Goal: Information Seeking & Learning: Learn about a topic

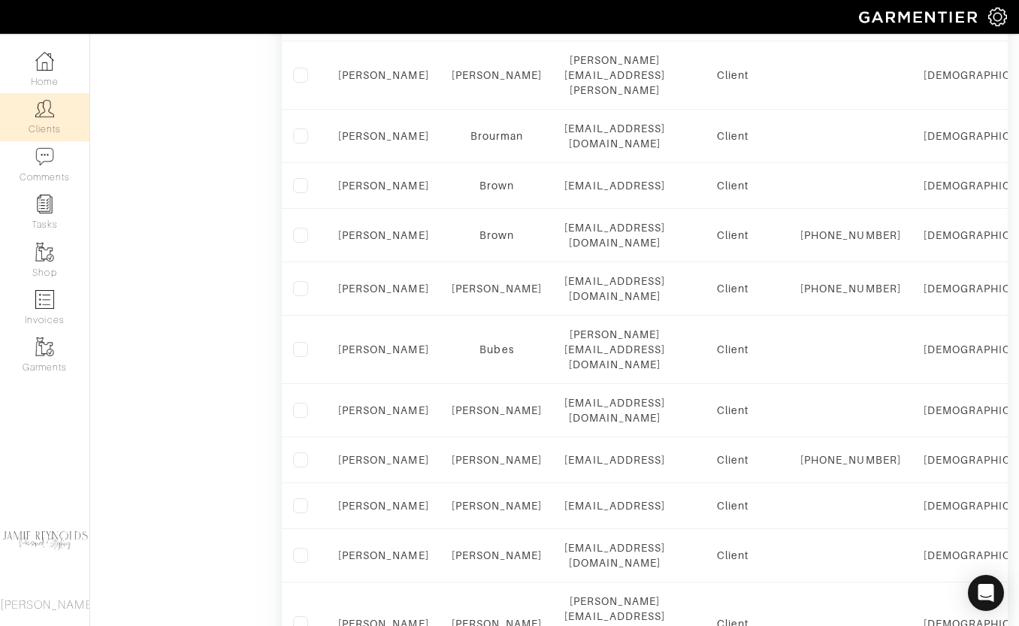
scroll to position [1034, 0]
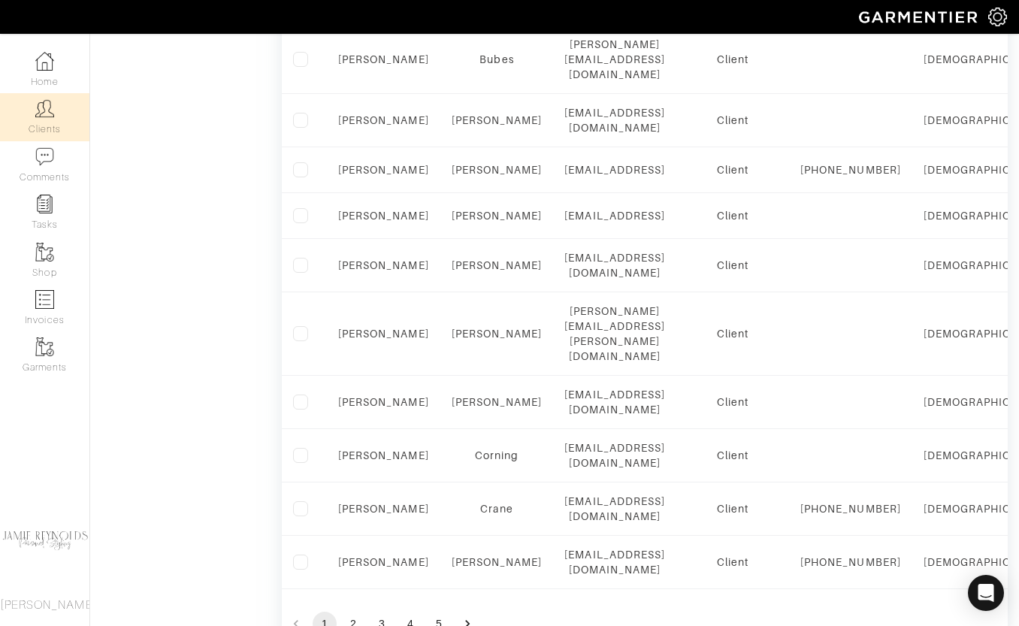
scroll to position [1034, 0]
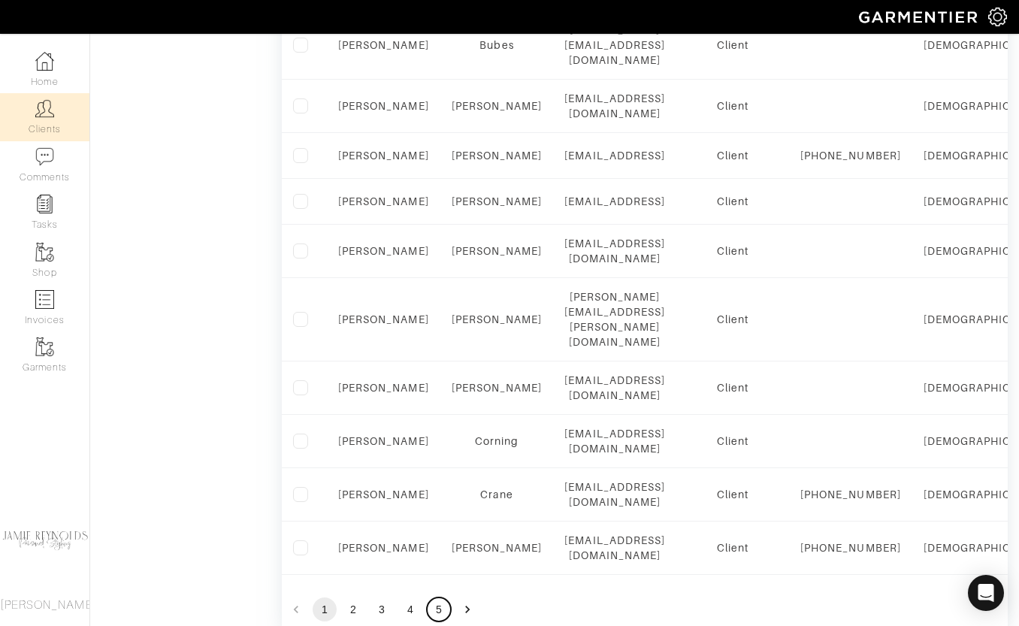
click at [442, 598] on button "5" at bounding box center [439, 610] width 24 height 24
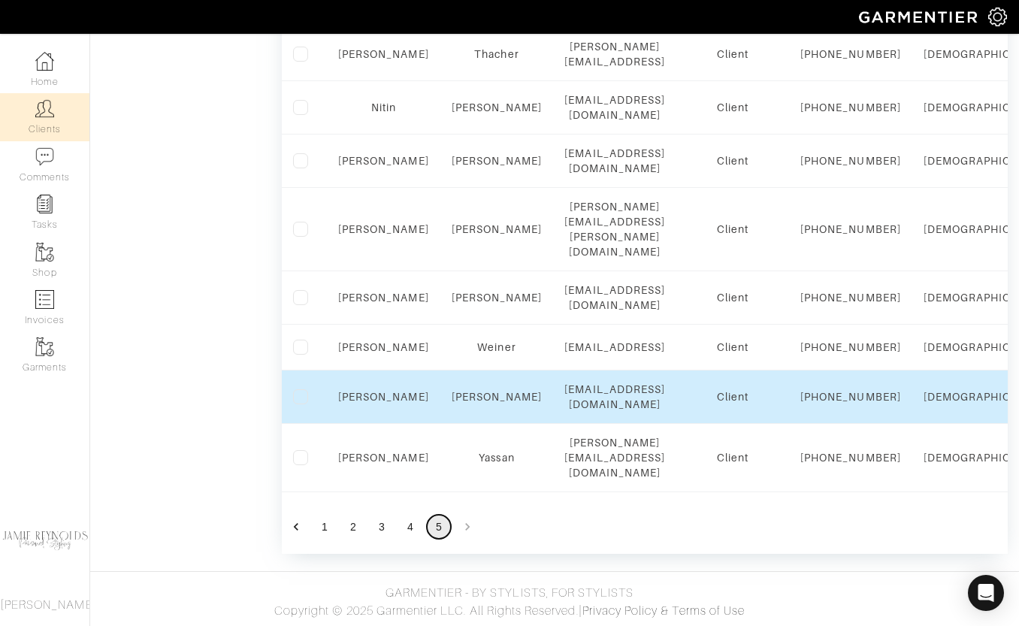
scroll to position [839, 0]
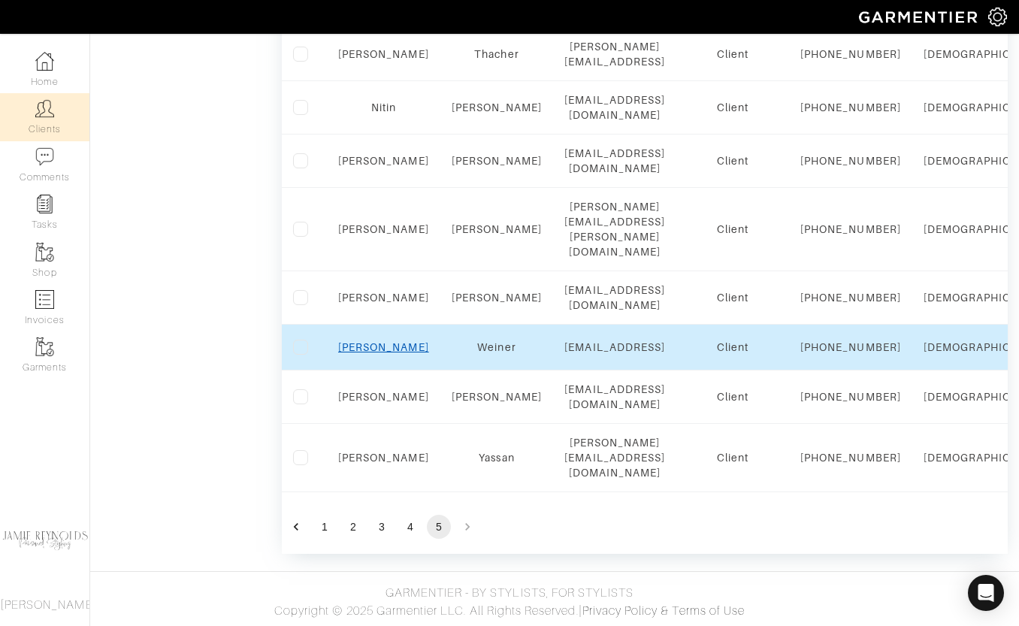
click at [382, 346] on link "[PERSON_NAME]" at bounding box center [383, 347] width 91 height 12
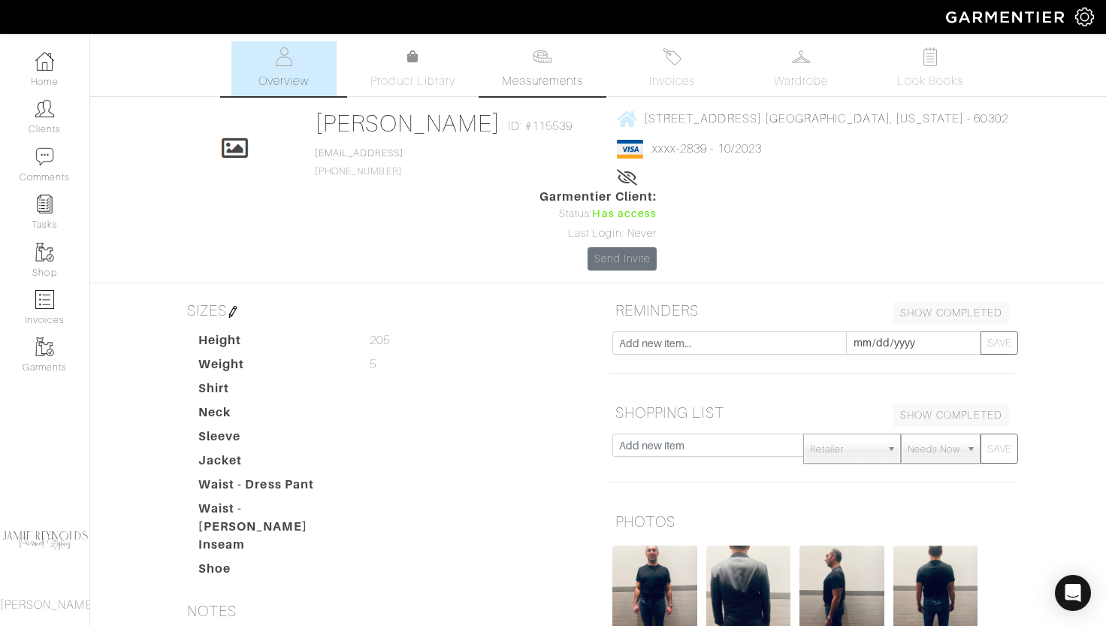
click at [546, 77] on span "Measurements" at bounding box center [543, 81] width 82 height 18
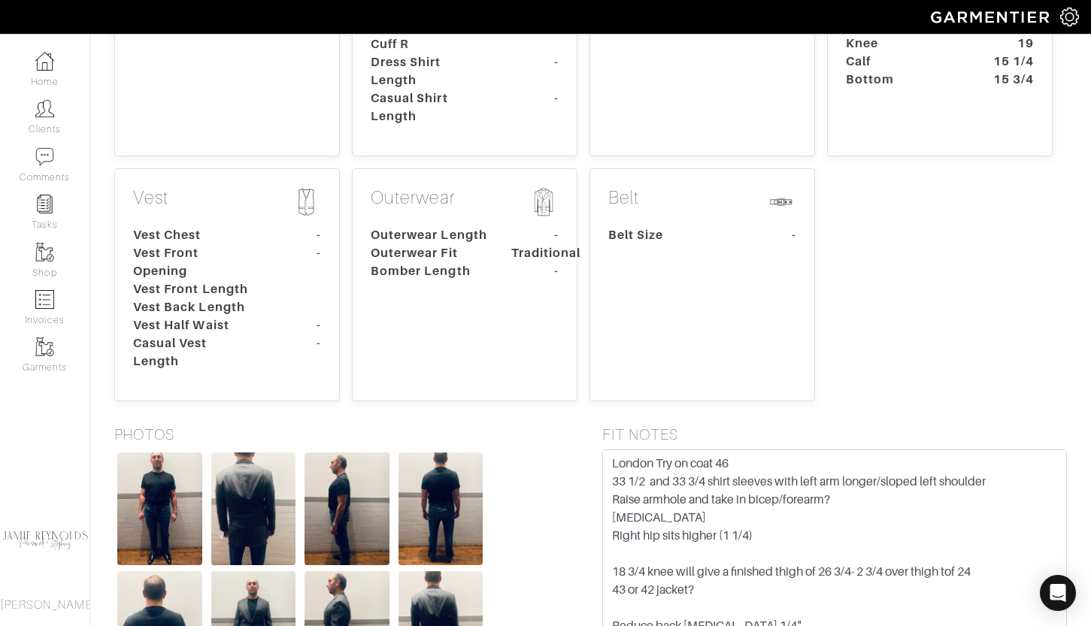
scroll to position [654, 0]
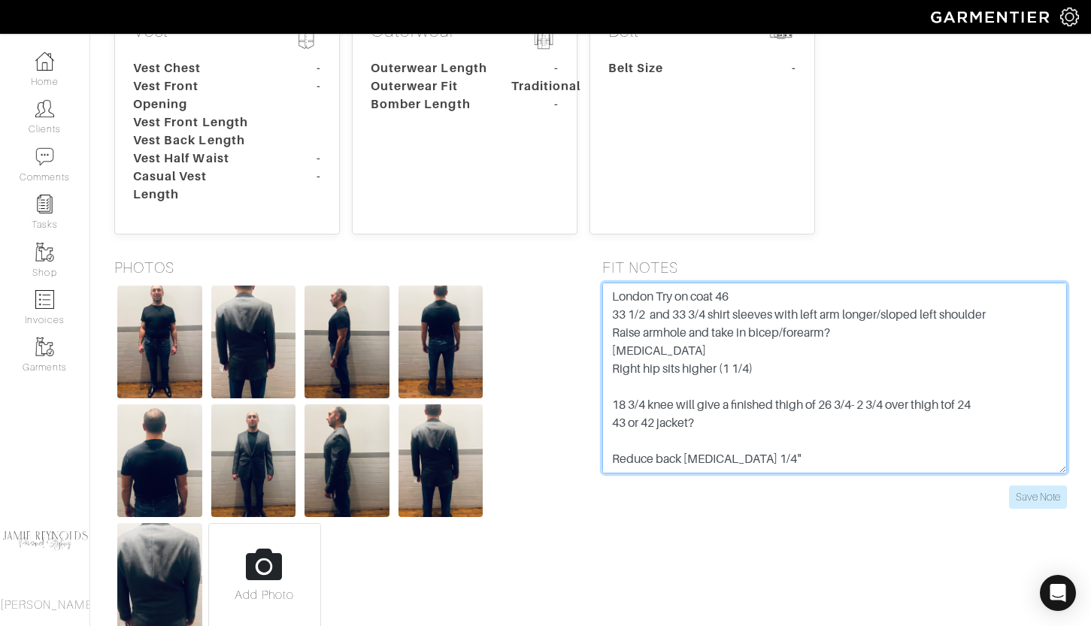
click at [709, 283] on textarea "London Try on coat 46 33 1/2 and 33 3/4 shirt sleeves with left arm longer/slop…" at bounding box center [834, 378] width 465 height 191
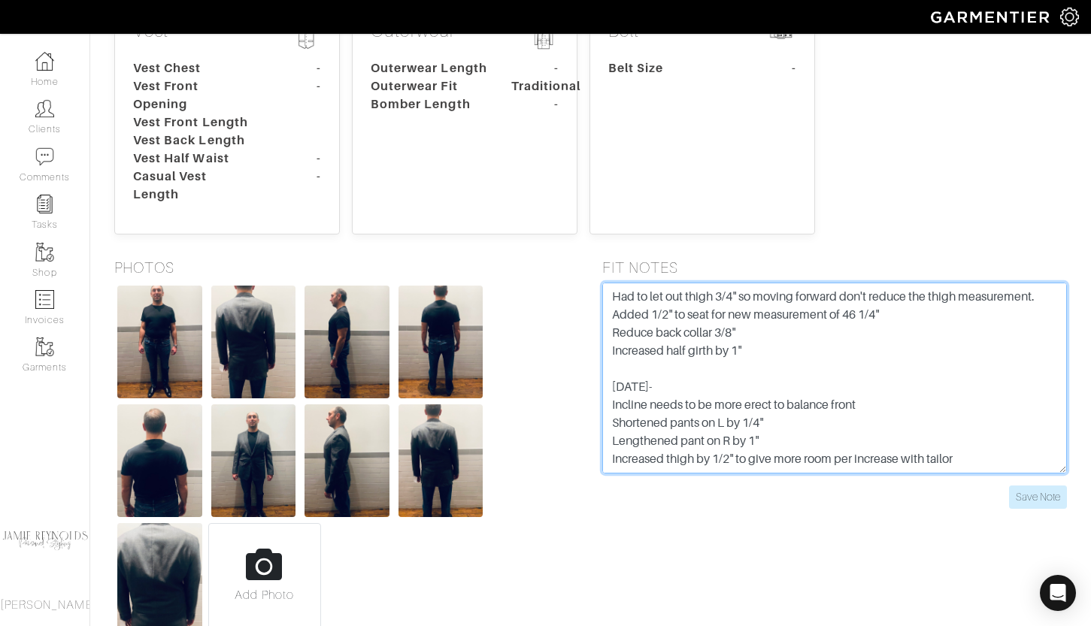
drag, startPoint x: 611, startPoint y: 213, endPoint x: 801, endPoint y: 458, distance: 309.1
click at [801, 458] on div "FIT NOTES London Try on coat 46 33 1/2 and 33 3/4 shirt sleeves with left arm l…" at bounding box center [835, 449] width 488 height 380
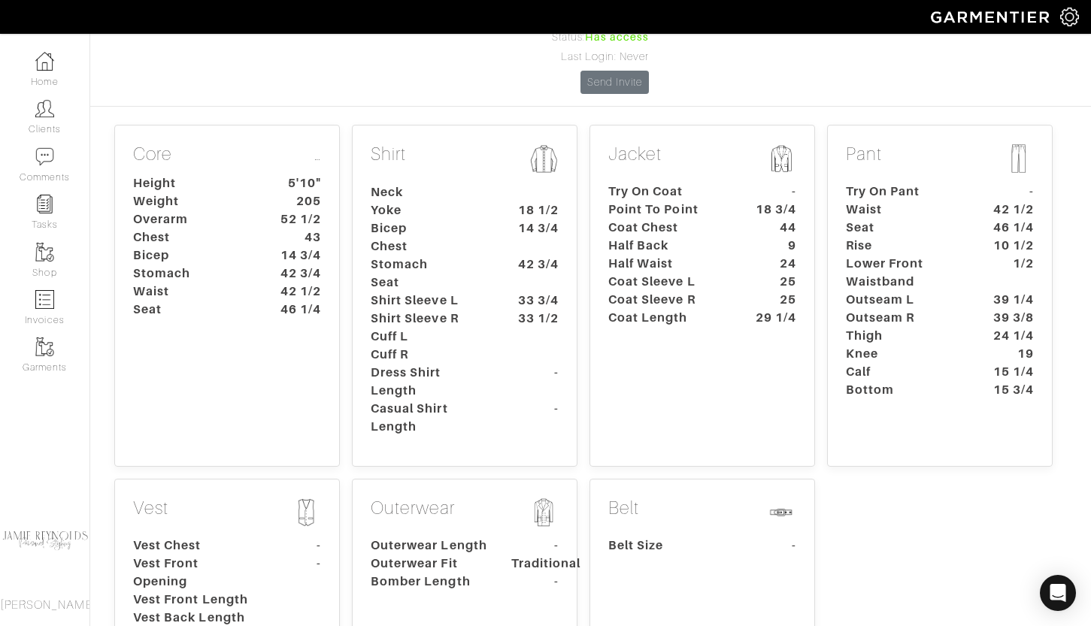
scroll to position [0, 0]
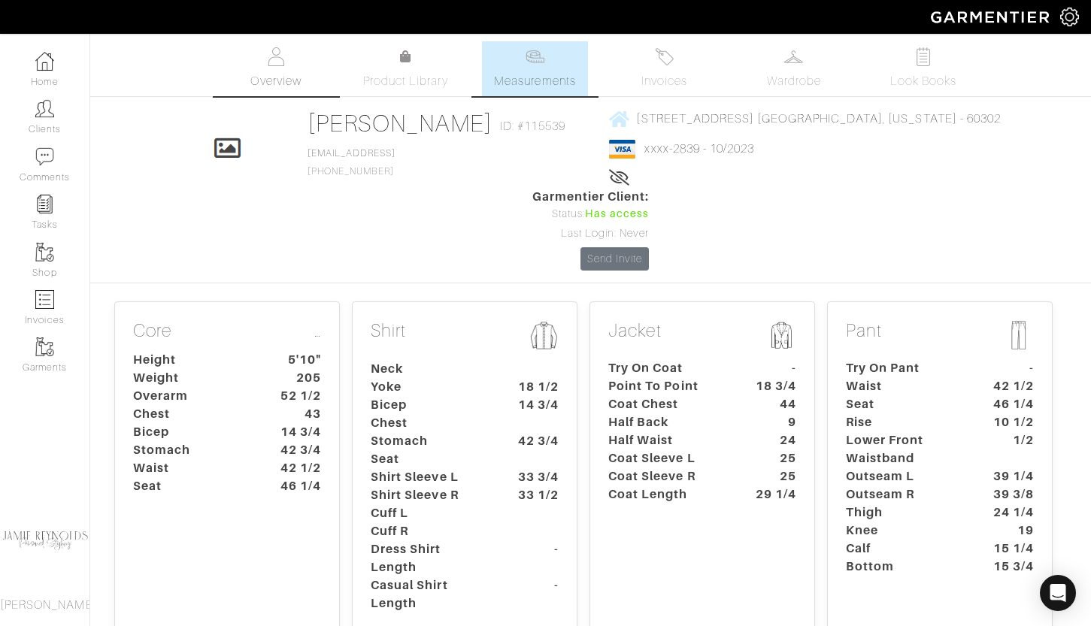
click at [292, 56] on link "Overview" at bounding box center [275, 68] width 105 height 55
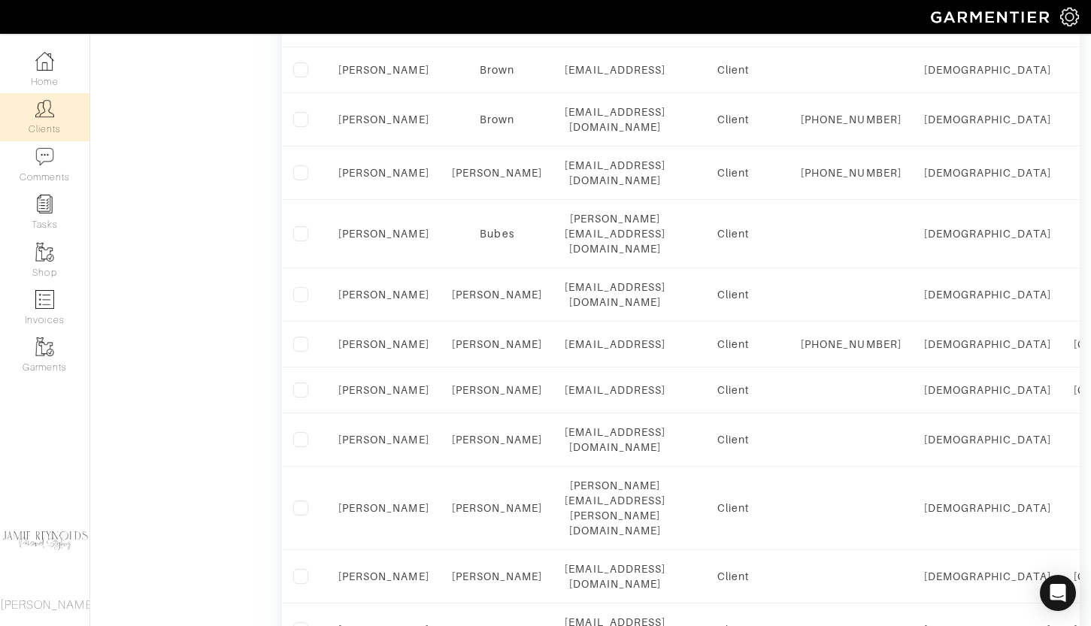
scroll to position [1034, 0]
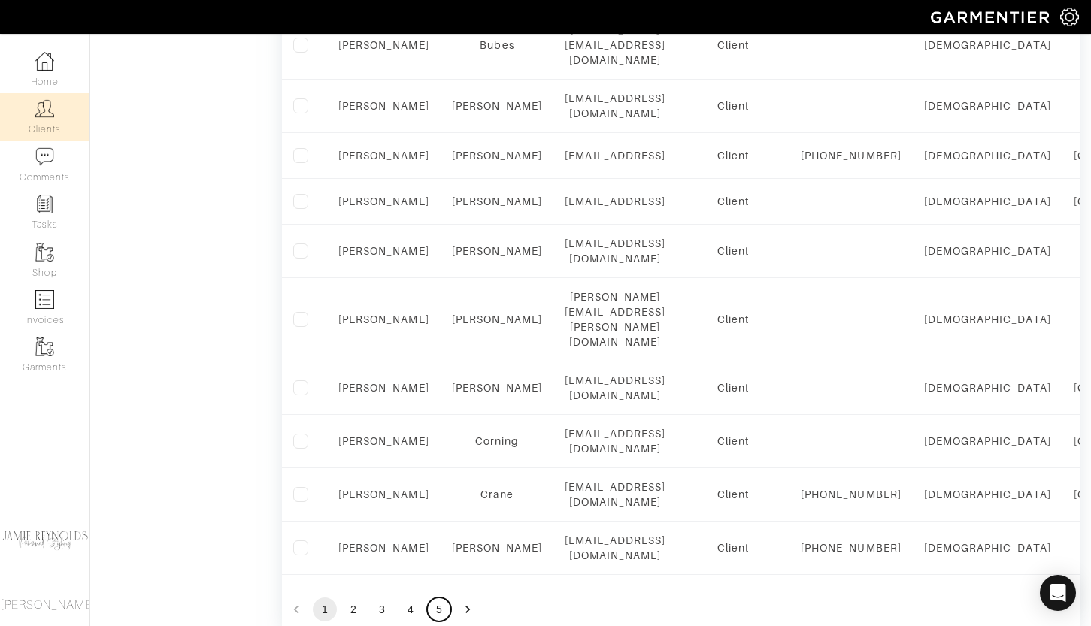
click at [432, 598] on button "5" at bounding box center [439, 610] width 24 height 24
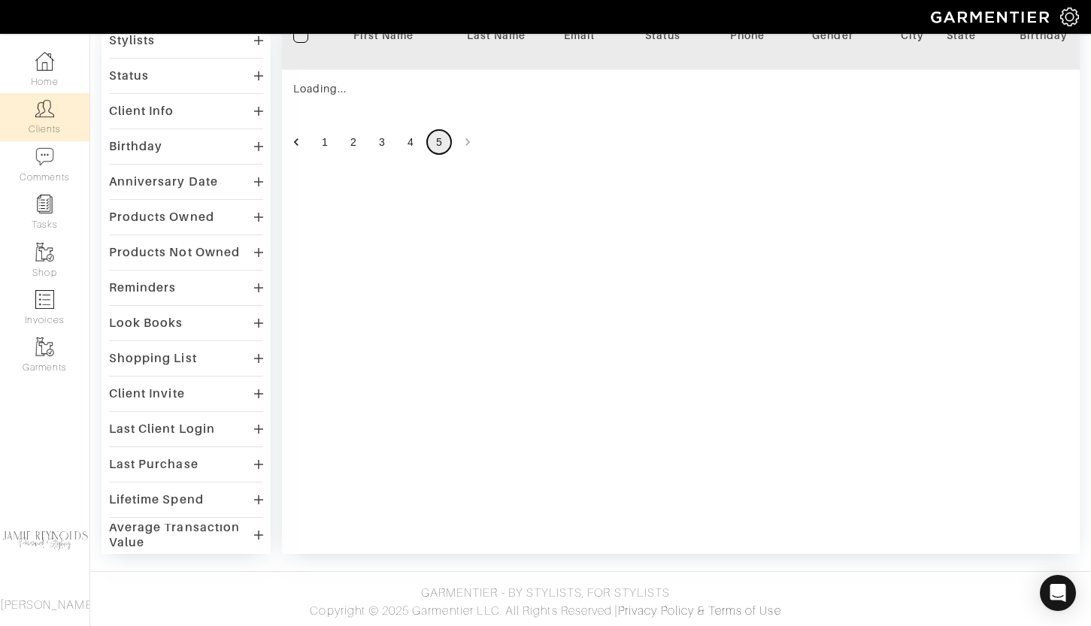
scroll to position [862, 0]
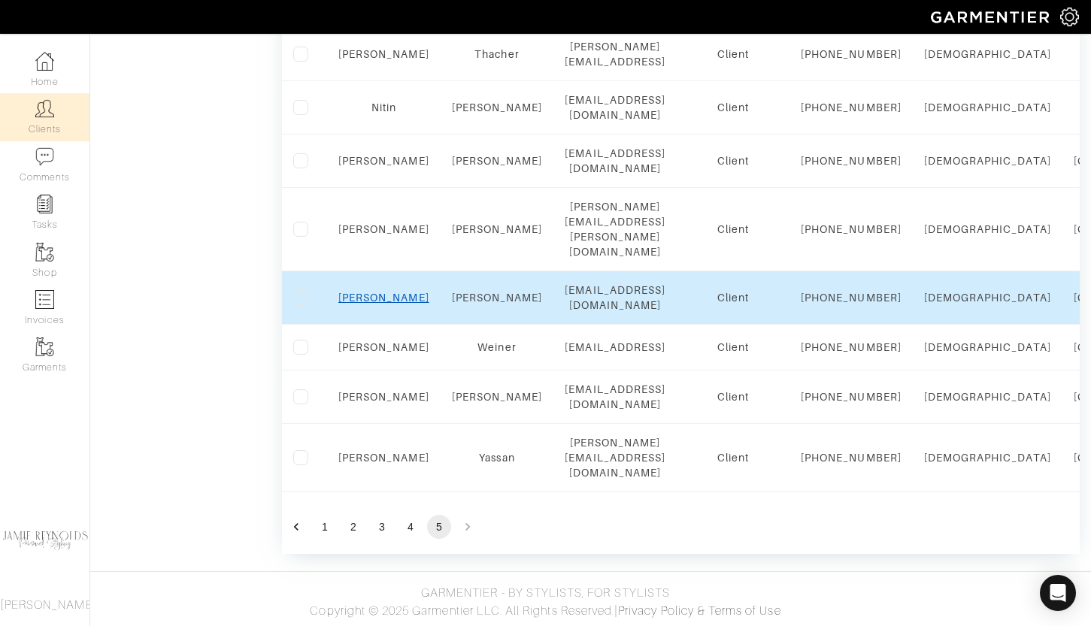
click at [391, 292] on link "Matthew" at bounding box center [383, 298] width 91 height 12
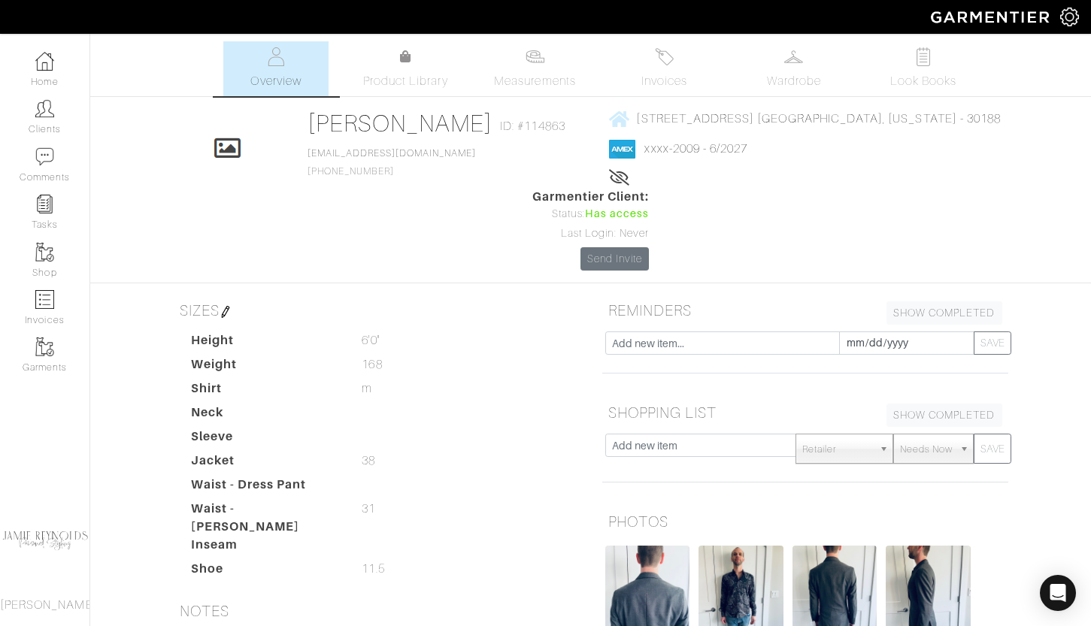
drag, startPoint x: 454, startPoint y: 123, endPoint x: 283, endPoint y: 120, distance: 170.7
click at [283, 120] on div "Click To Edit [PERSON_NAME] ID: #114863 [EMAIL_ADDRESS][DOMAIN_NAME] [PHONE_NUM…" at bounding box center [590, 190] width 857 height 162
copy link "[PERSON_NAME]"
click at [510, 78] on span "Measurements" at bounding box center [535, 81] width 82 height 18
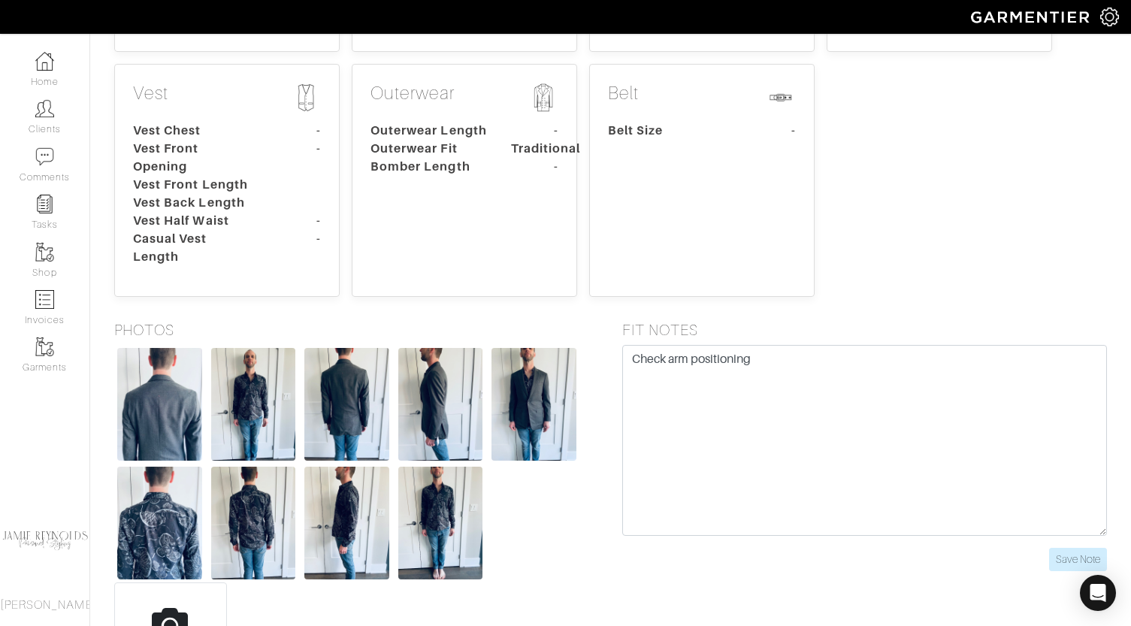
scroll to position [654, 0]
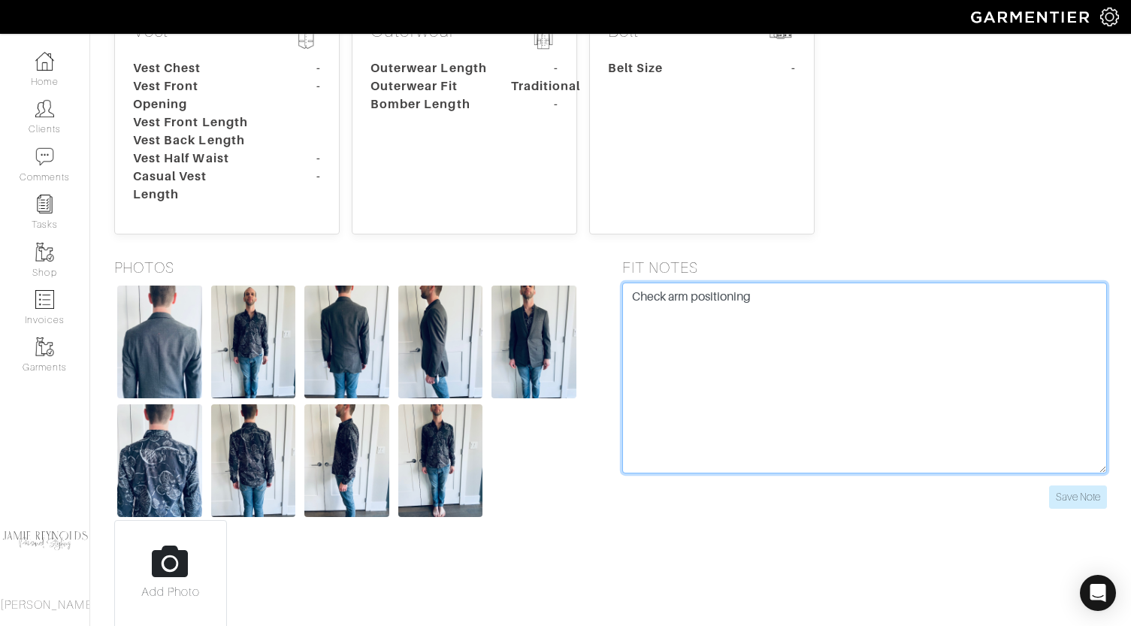
click at [724, 283] on textarea "Check arm positioning" at bounding box center [865, 378] width 486 height 191
click at [704, 283] on textarea "Check arm positioning" at bounding box center [865, 378] width 486 height 191
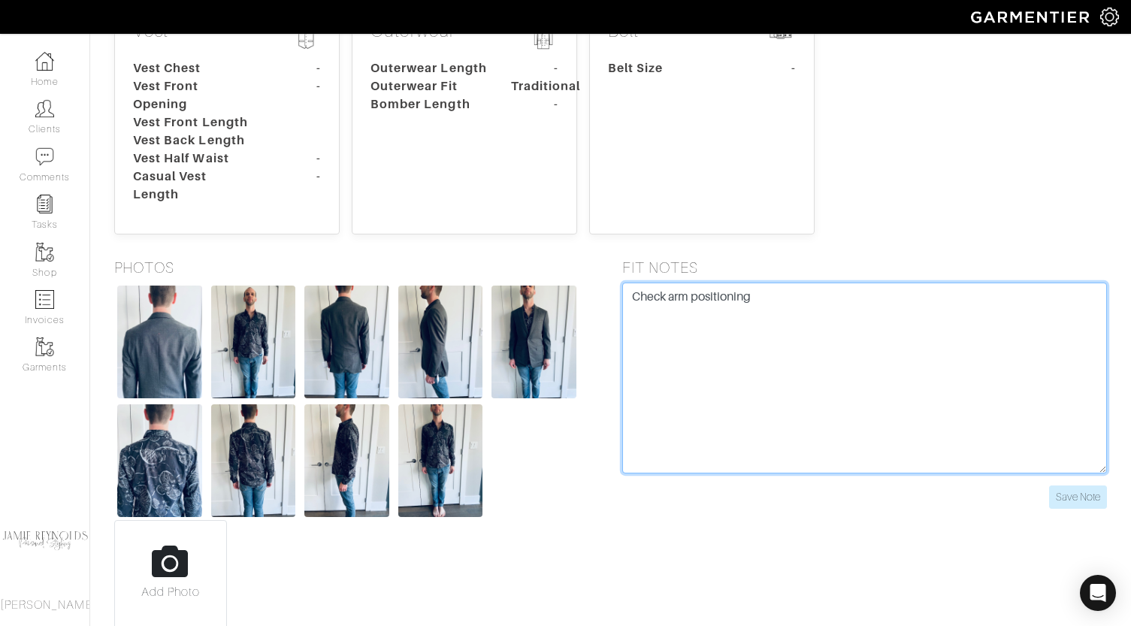
click at [704, 283] on textarea "Check arm positioning" at bounding box center [865, 378] width 486 height 191
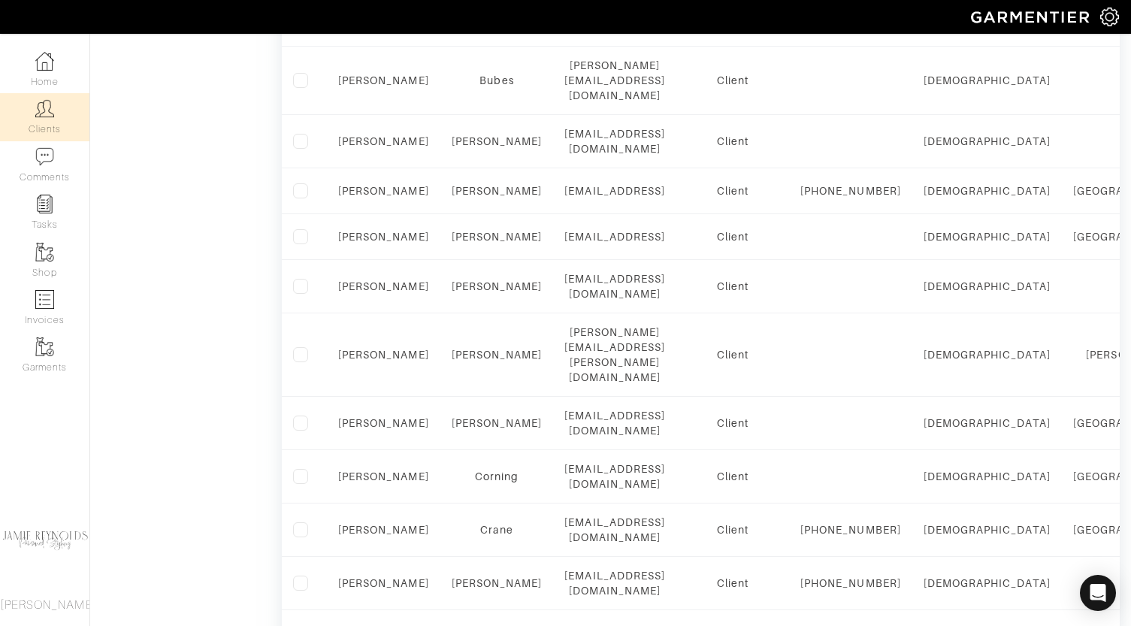
scroll to position [1034, 0]
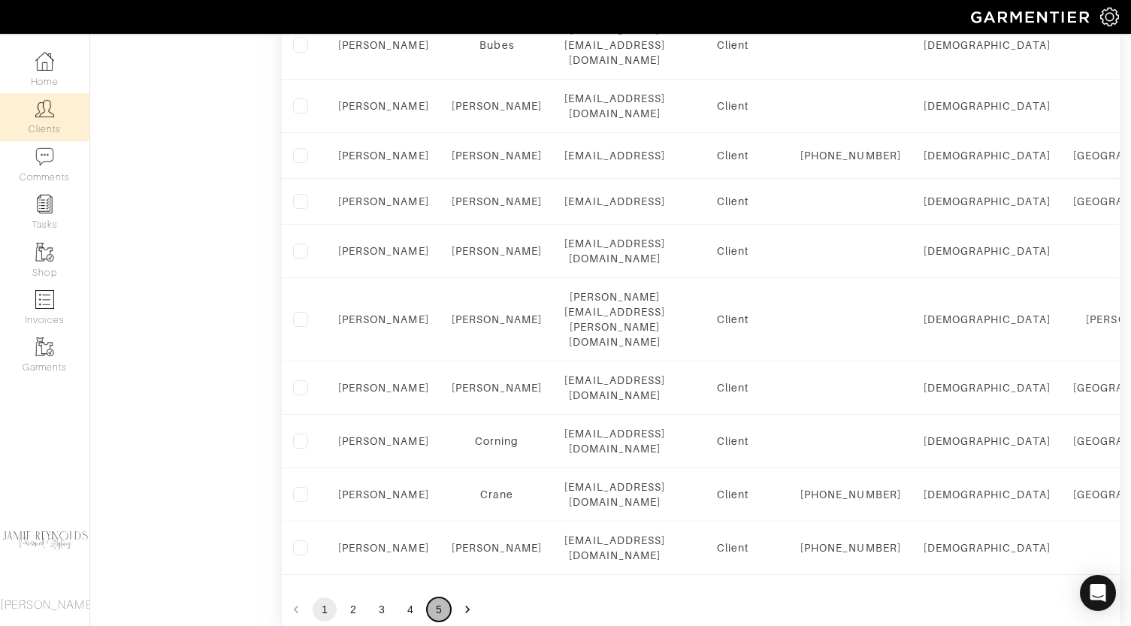
click at [440, 598] on button "5" at bounding box center [439, 610] width 24 height 24
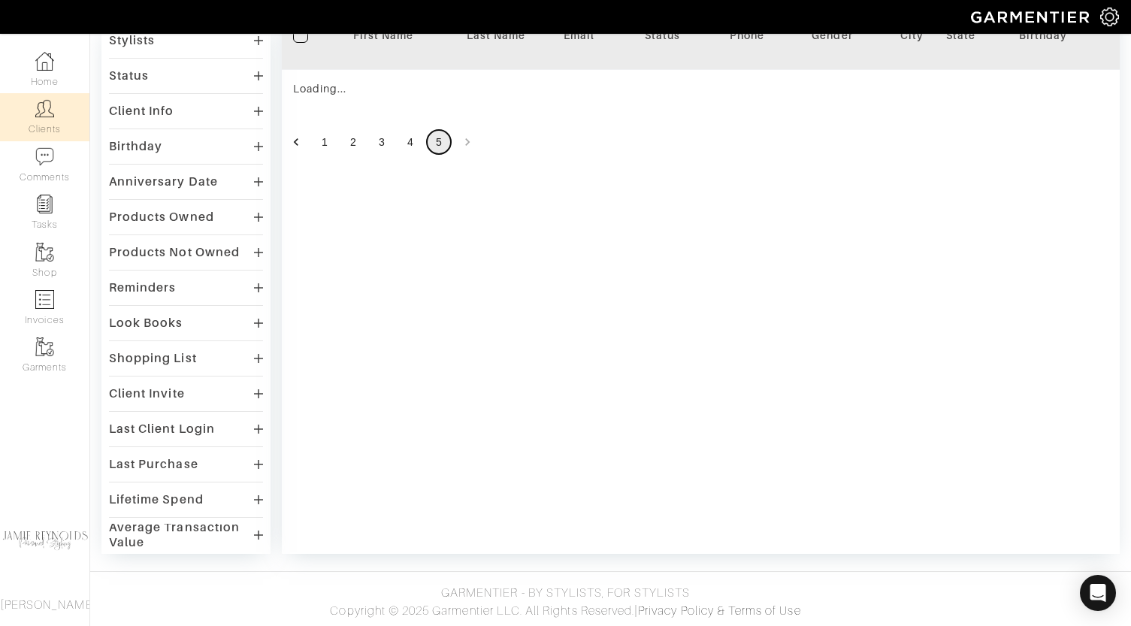
scroll to position [862, 0]
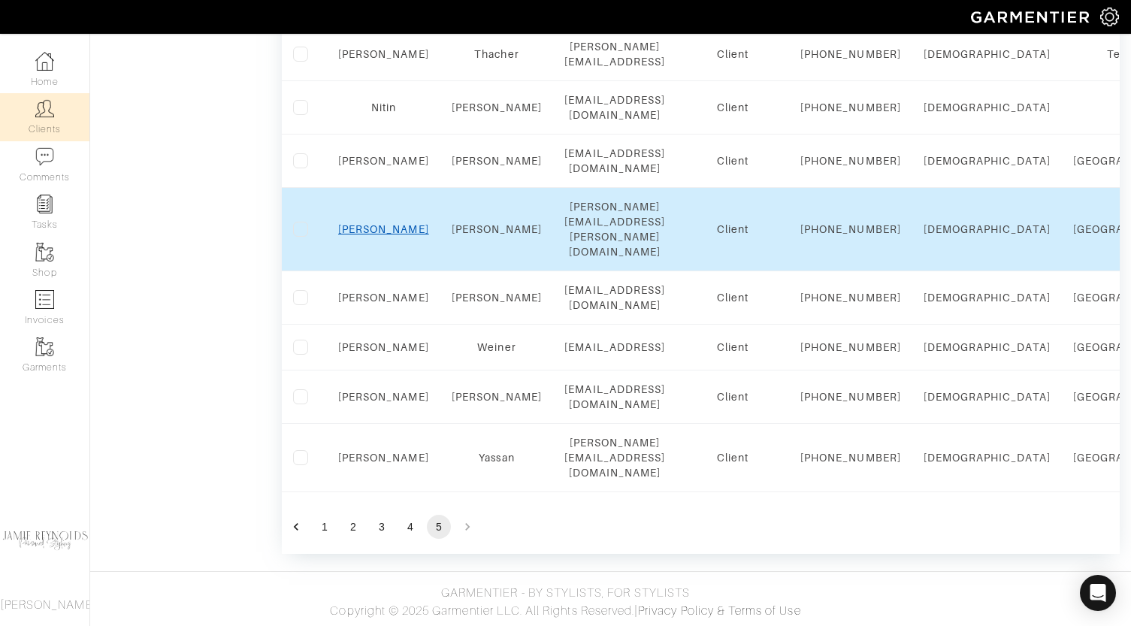
click at [385, 223] on link "[PERSON_NAME]" at bounding box center [383, 229] width 91 height 12
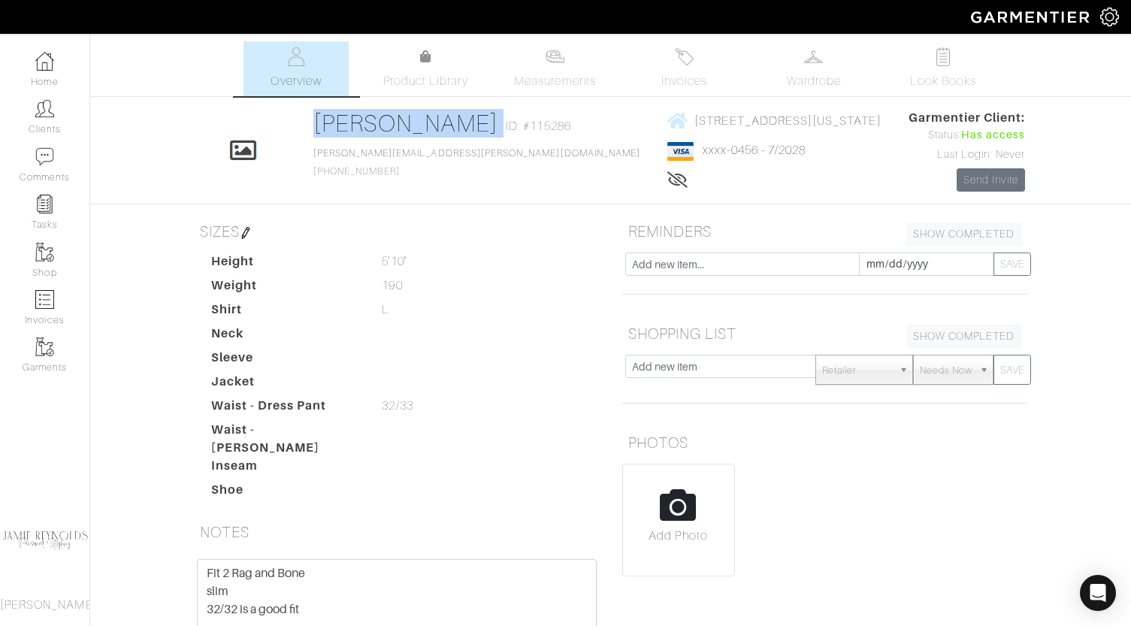
drag, startPoint x: 459, startPoint y: 120, endPoint x: 295, endPoint y: 123, distance: 163.9
click at [295, 123] on div "Click To Edit Chad Torrence ID: #115286 chad.torrence@gmail.com 815-545-0225 31…" at bounding box center [611, 150] width 857 height 83
copy div "Chad Torrence"
click at [548, 78] on span "Measurements" at bounding box center [555, 81] width 82 height 18
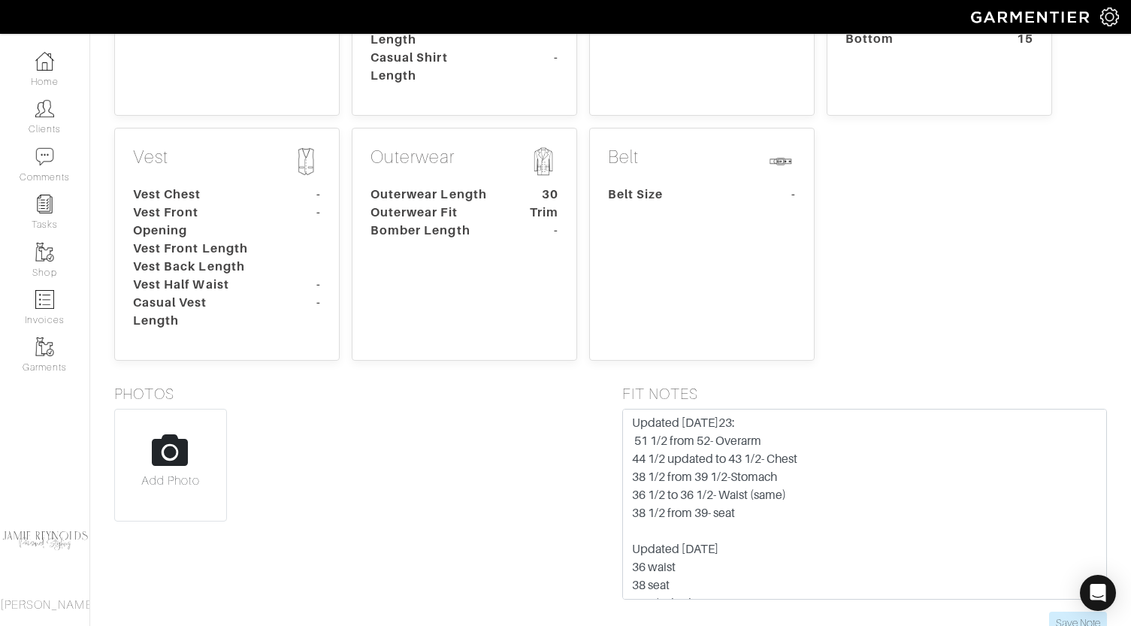
scroll to position [530, 0]
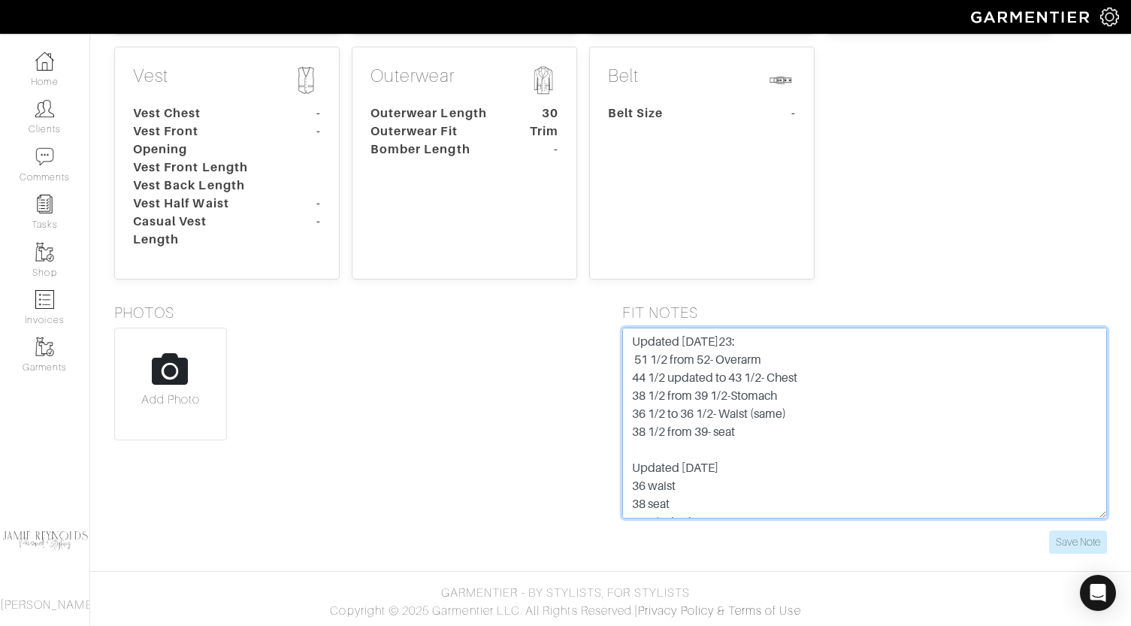
click at [698, 368] on textarea "Updated 4/6/23: 51 1/2 from 52- Overarm 44 1/2 updated to 43 1/2- Chest 38 1/2 …" at bounding box center [865, 423] width 486 height 191
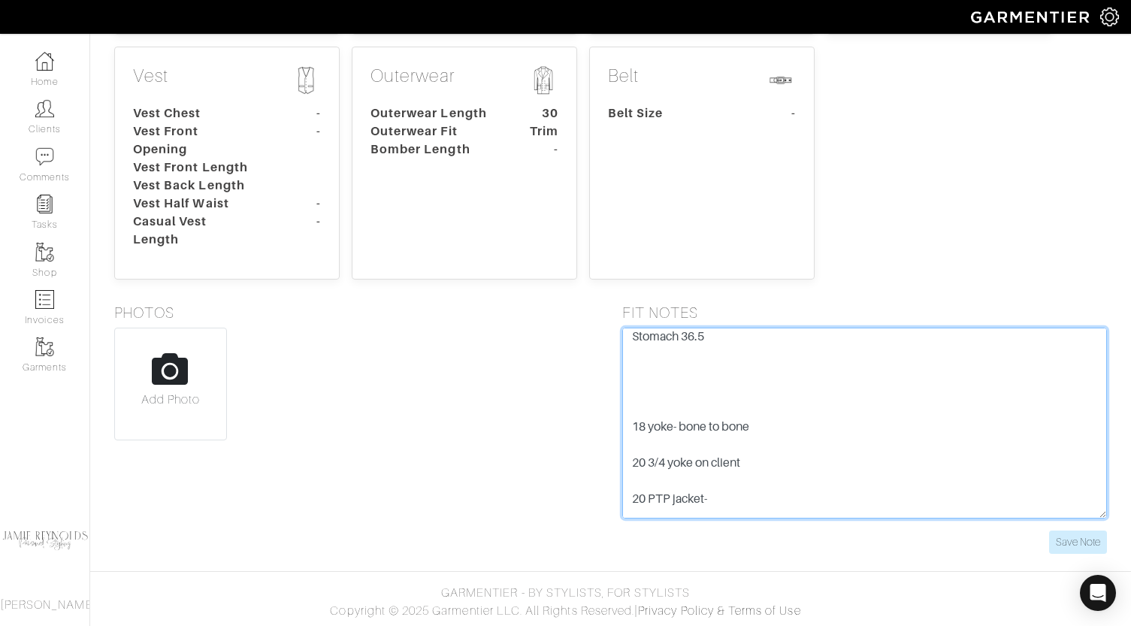
scroll to position [361, 0]
drag, startPoint x: 630, startPoint y: 339, endPoint x: 739, endPoint y: 546, distance: 233.7
click at [739, 546] on form "Updated 4/6/23: 51 1/2 from 52- Overarm 44 1/2 updated to 43 1/2- Chest 38 1/2 …" at bounding box center [865, 441] width 486 height 226
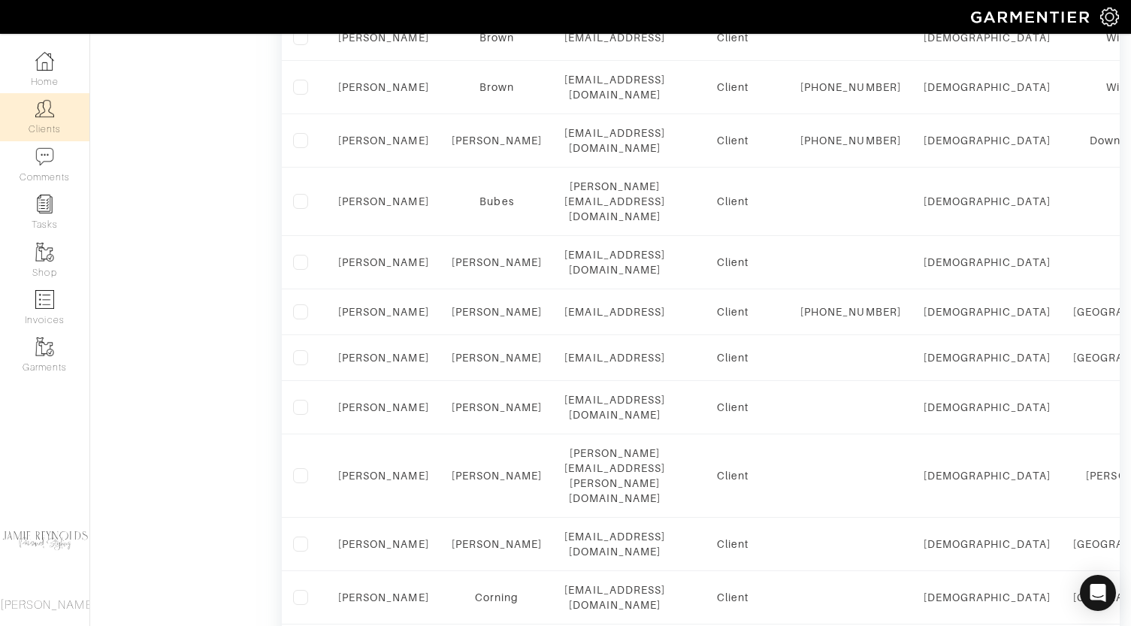
scroll to position [1034, 0]
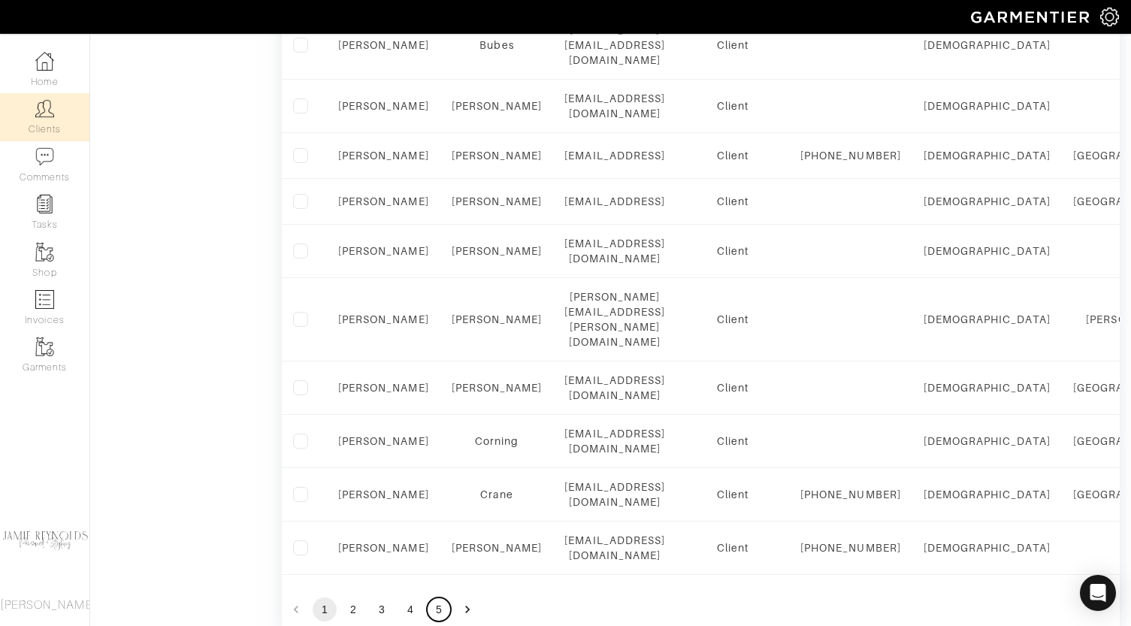
click at [440, 598] on button "5" at bounding box center [439, 610] width 24 height 24
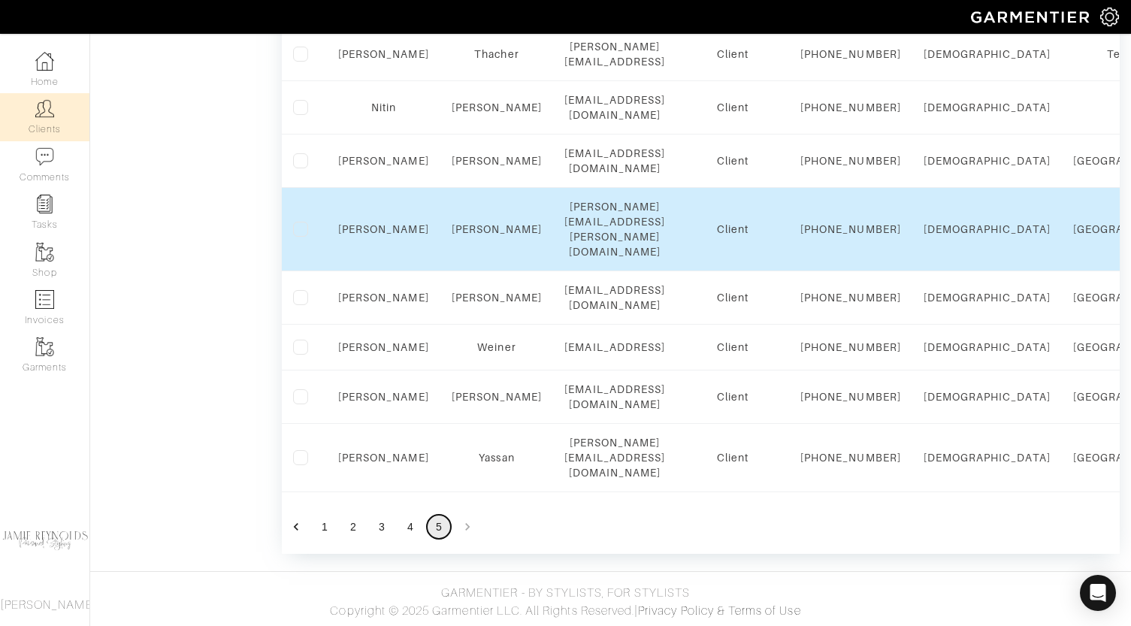
scroll to position [742, 0]
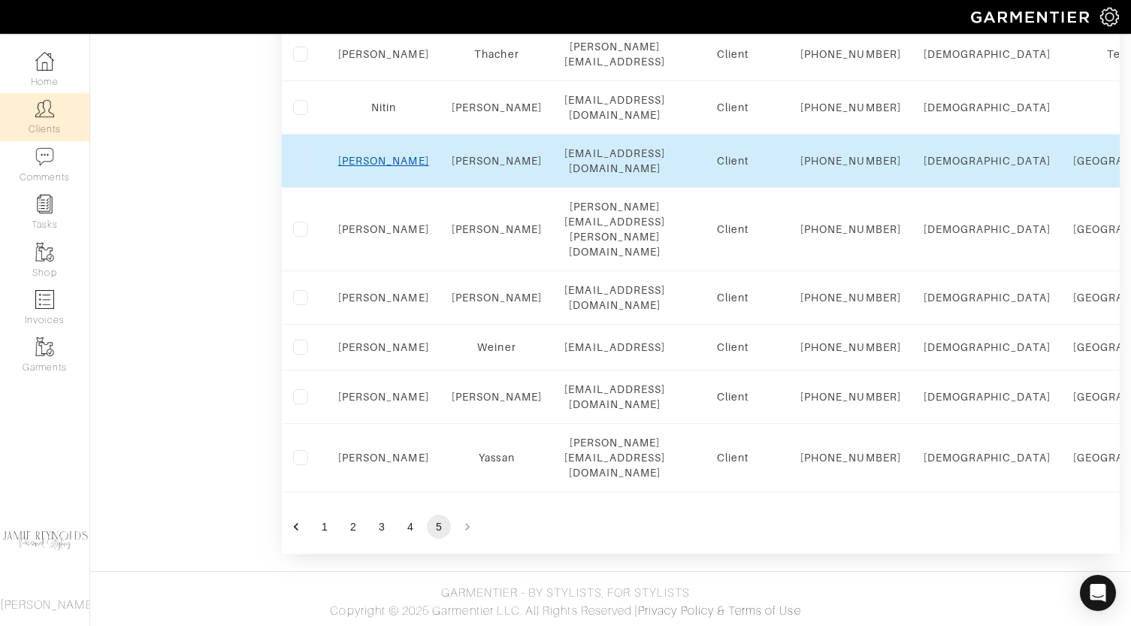
click at [383, 167] on link "Cole" at bounding box center [383, 161] width 91 height 12
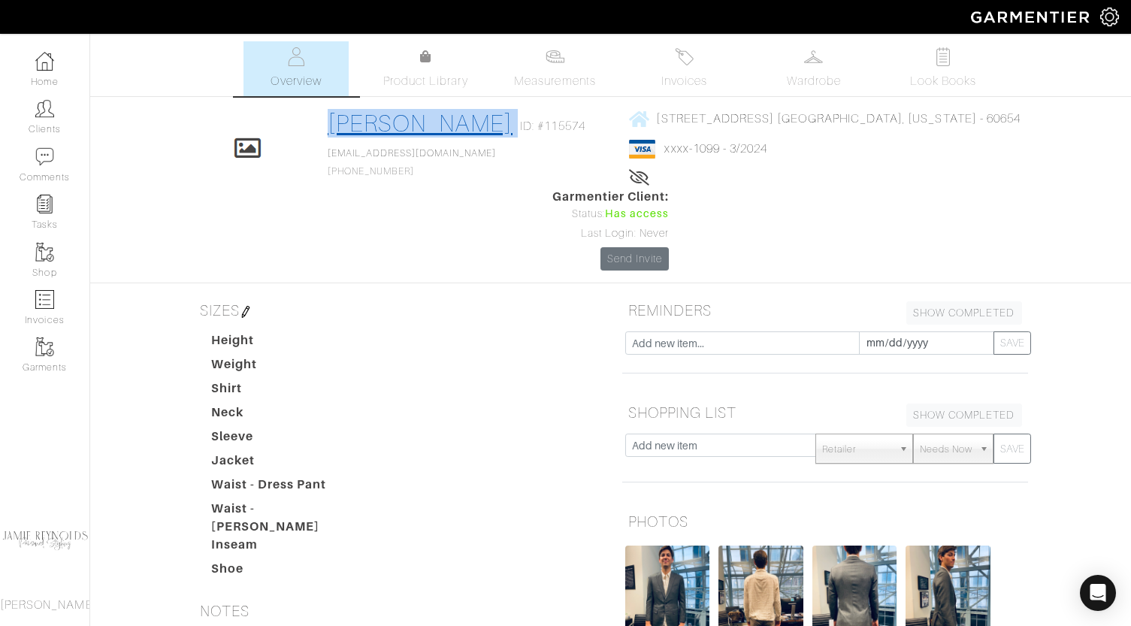
drag, startPoint x: 469, startPoint y: 122, endPoint x: 331, endPoint y: 122, distance: 137.6
click at [331, 122] on div "Cole Tingley ID: #115574" at bounding box center [460, 126] width 265 height 35
copy div "Cole Tingley"
click at [532, 71] on link "Measurements" at bounding box center [555, 68] width 106 height 55
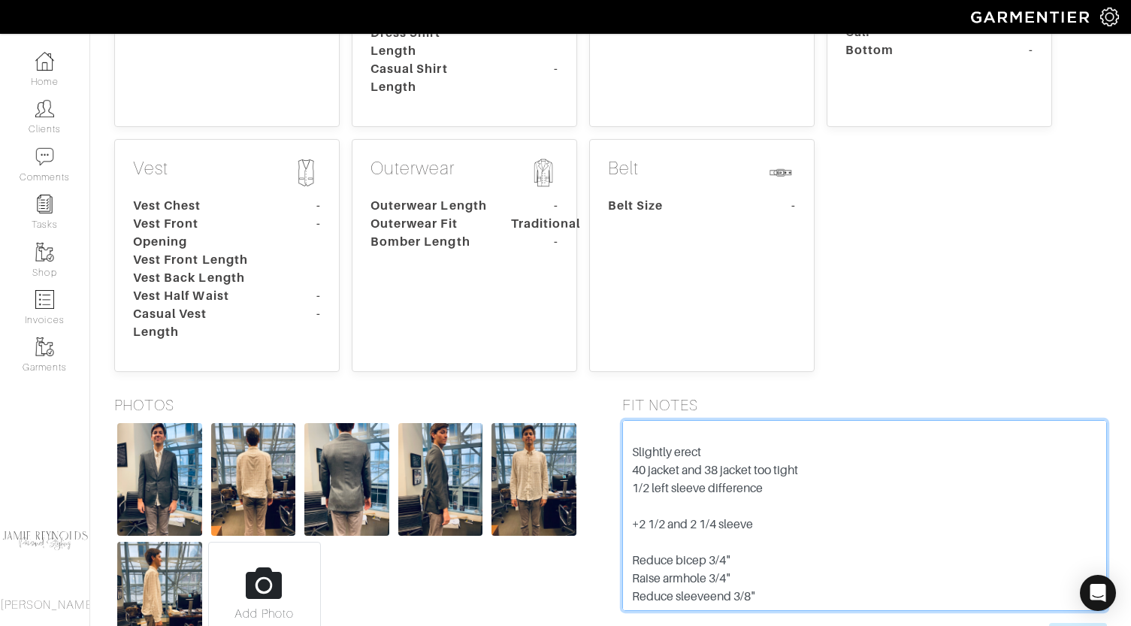
scroll to position [90, 0]
drag, startPoint x: 637, startPoint y: 361, endPoint x: 767, endPoint y: 577, distance: 251.5
click at [767, 577] on div "FIT NOTES 1" half girth increase Slightly erect 40 jacket and 38 jacket too tig…" at bounding box center [865, 527] width 508 height 262
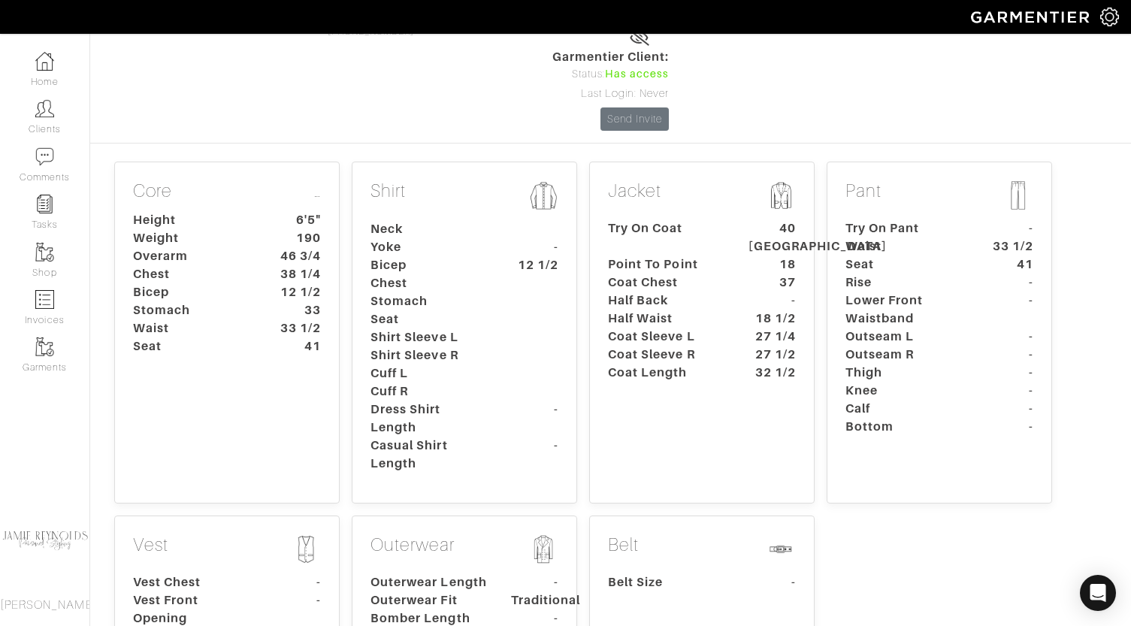
scroll to position [0, 0]
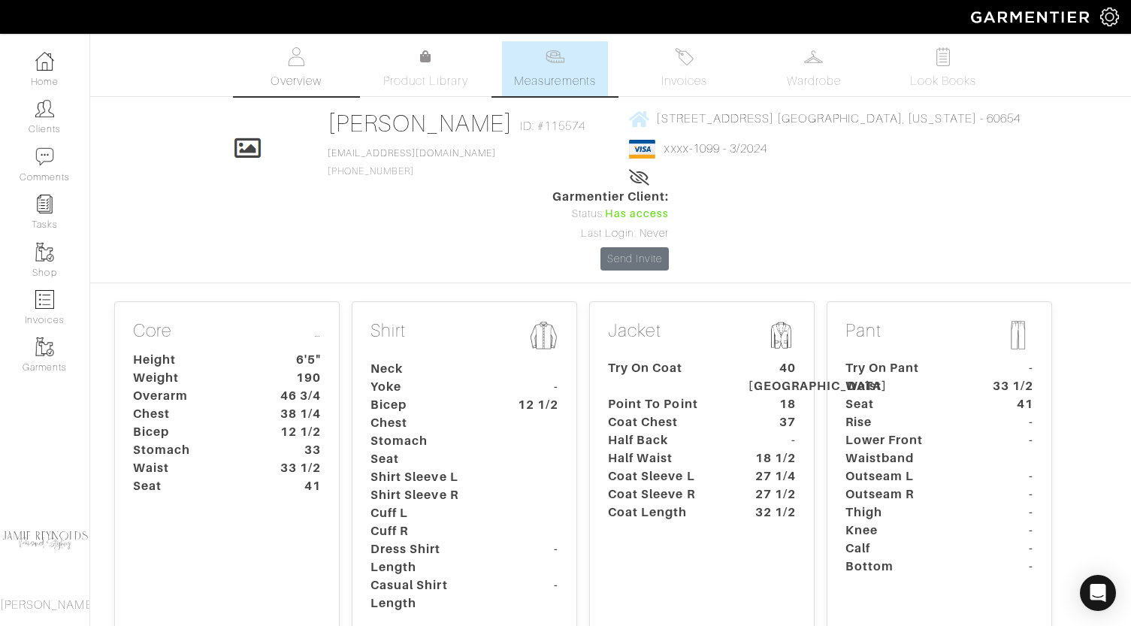
click at [319, 53] on link "Overview" at bounding box center [296, 68] width 105 height 55
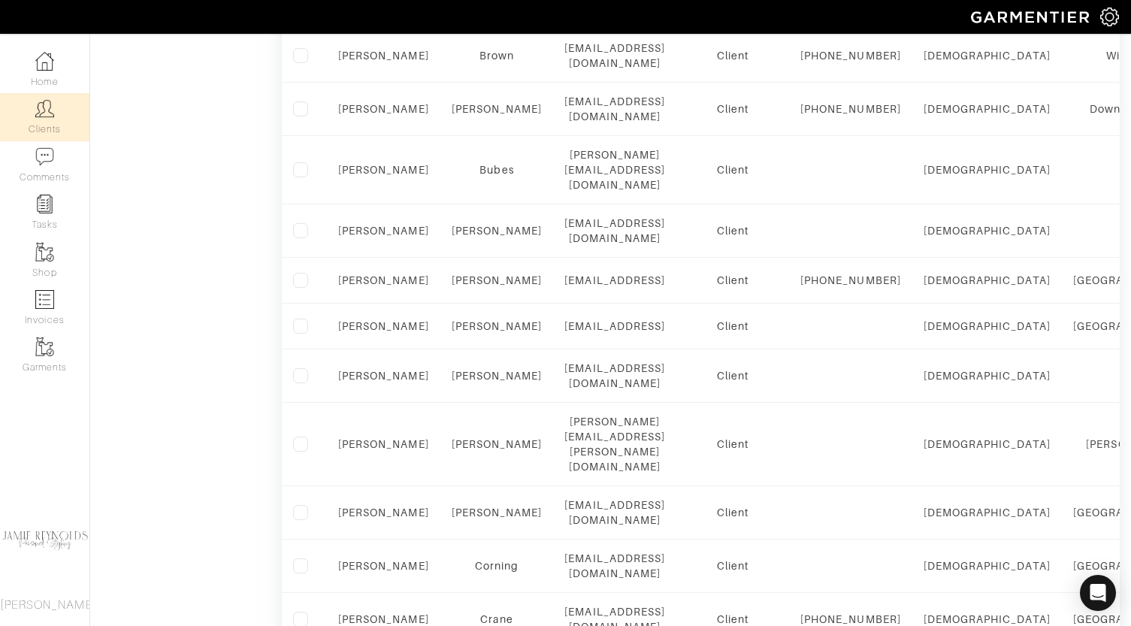
scroll to position [955, 0]
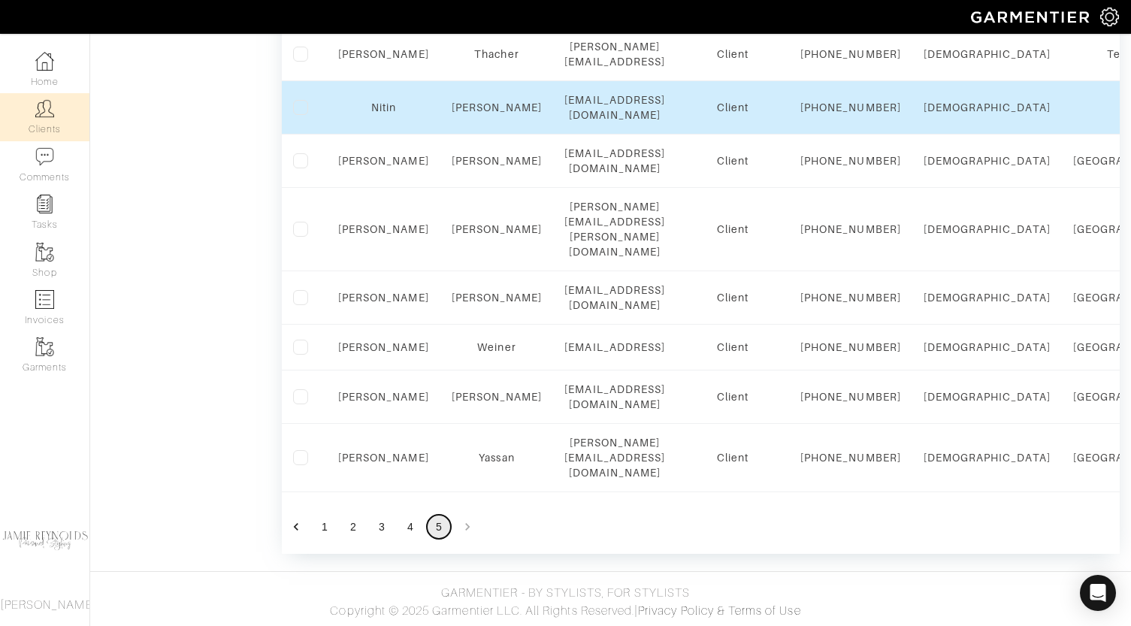
scroll to position [792, 0]
click at [385, 114] on link "Nitin" at bounding box center [383, 107] width 25 height 12
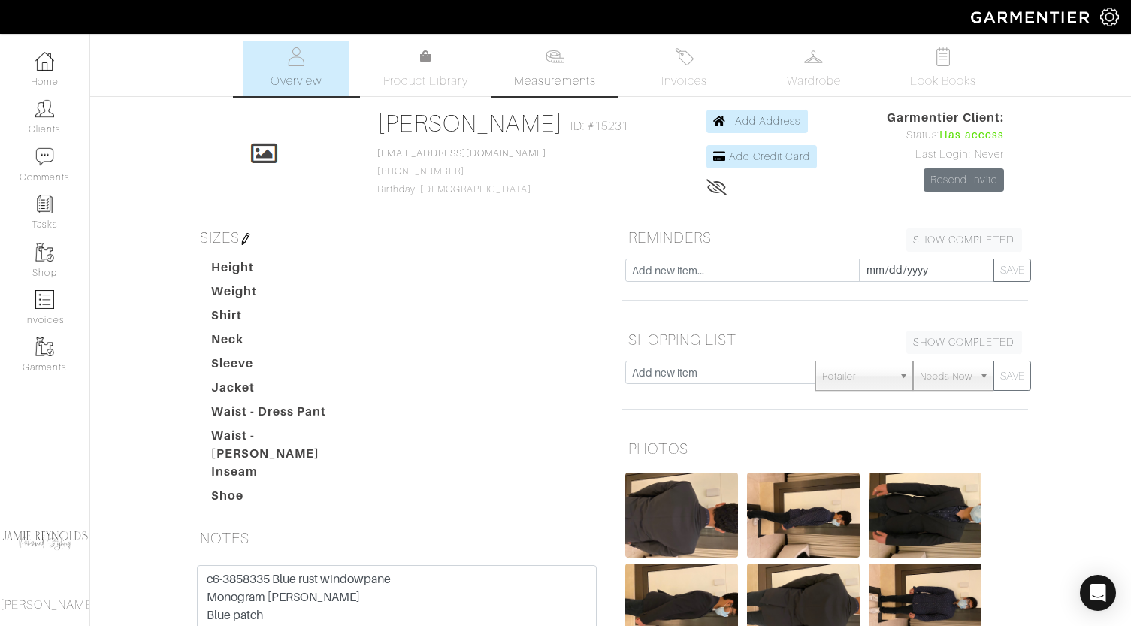
click at [551, 63] on img at bounding box center [555, 56] width 19 height 19
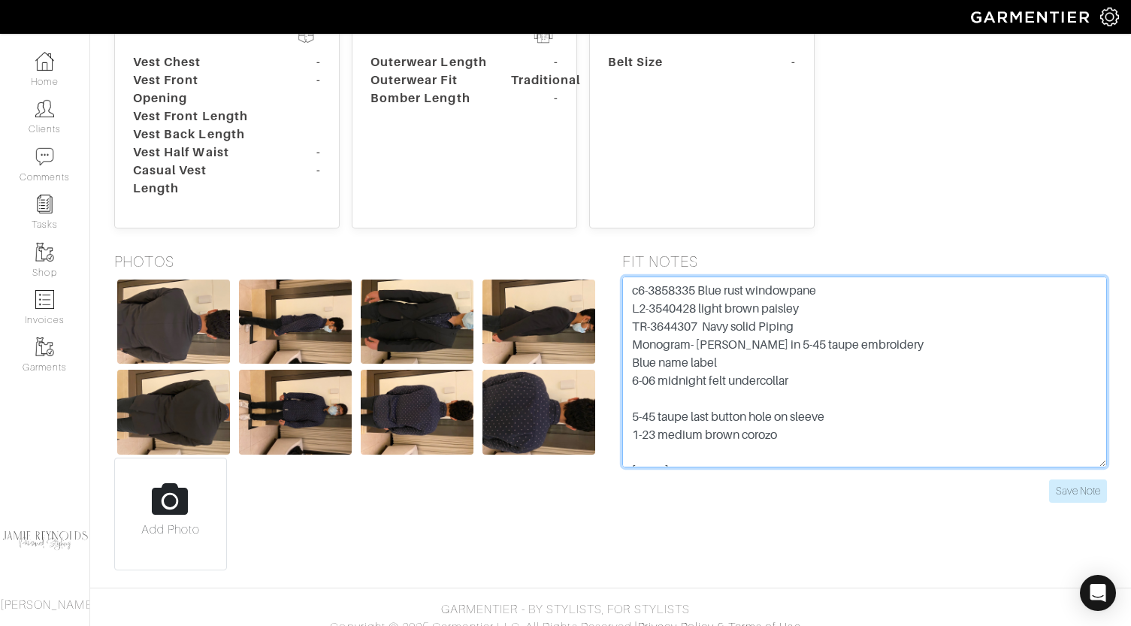
scroll to position [90, 0]
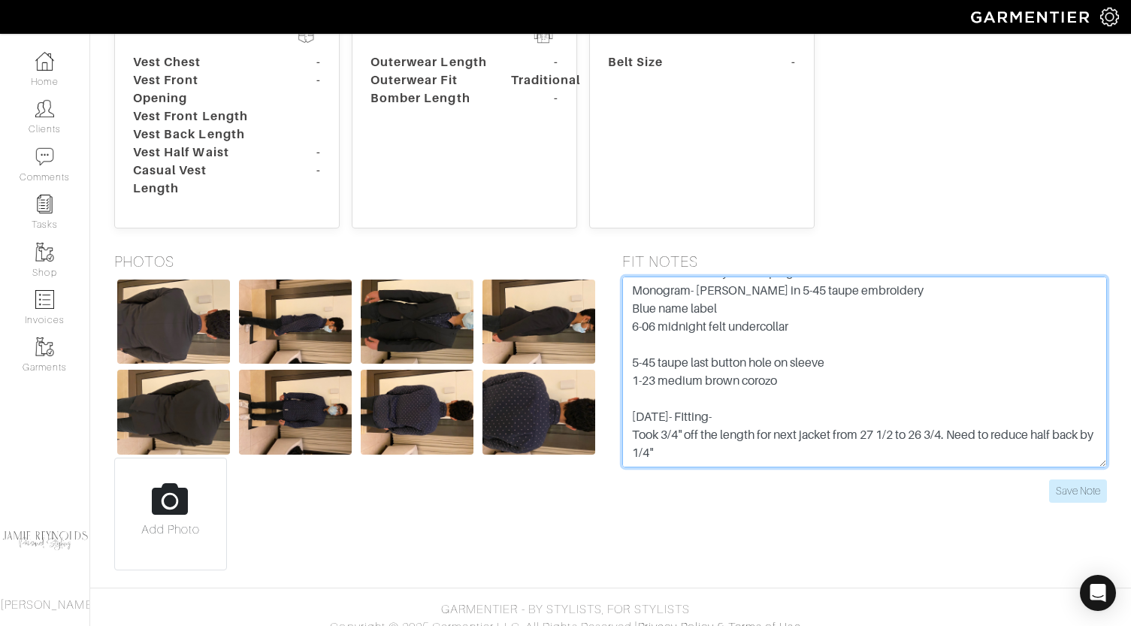
drag, startPoint x: 630, startPoint y: 289, endPoint x: 850, endPoint y: 542, distance: 335.7
click at [850, 542] on div "FIT NOTES c6-3858335 Blue rust windowpane L2-3540428 light brown paisley TR-364…" at bounding box center [865, 412] width 508 height 318
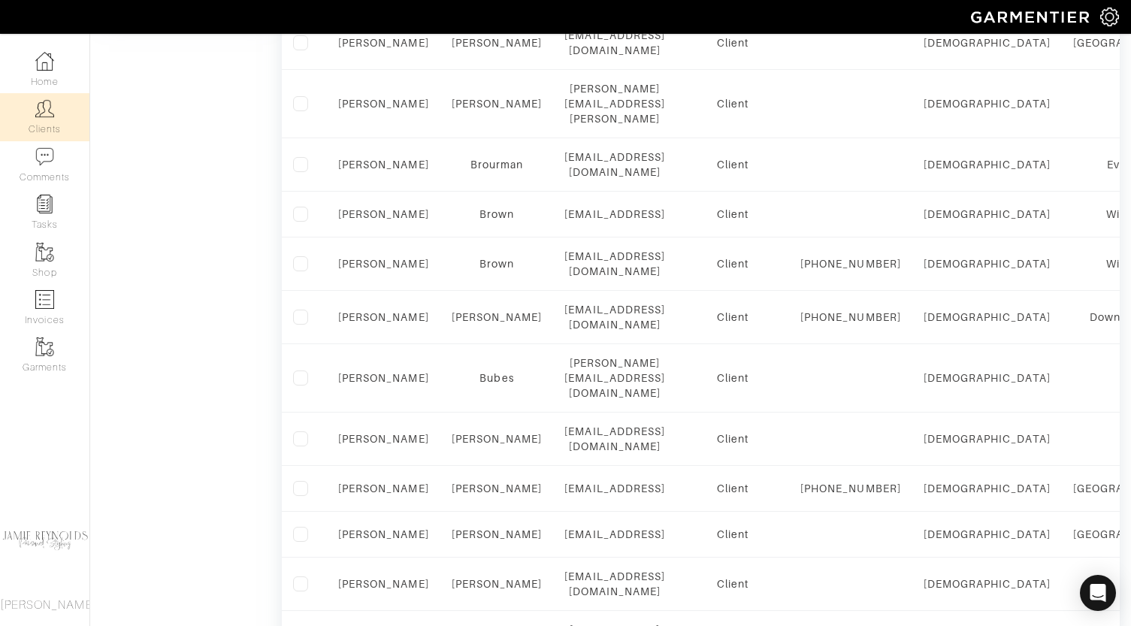
scroll to position [1034, 0]
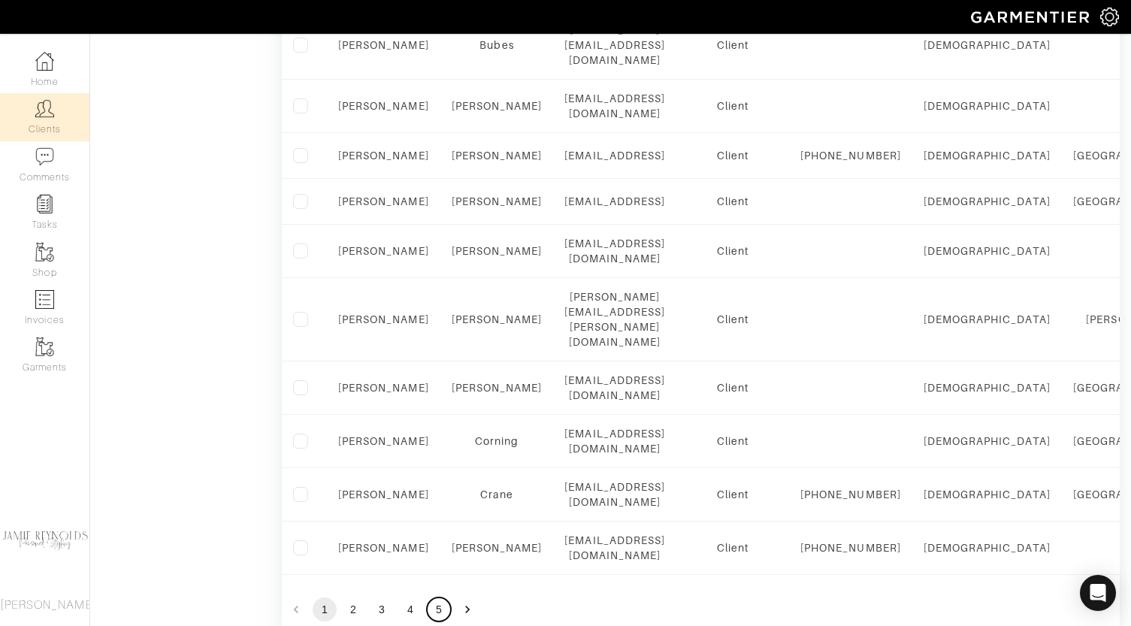
click at [443, 598] on button "5" at bounding box center [439, 610] width 24 height 24
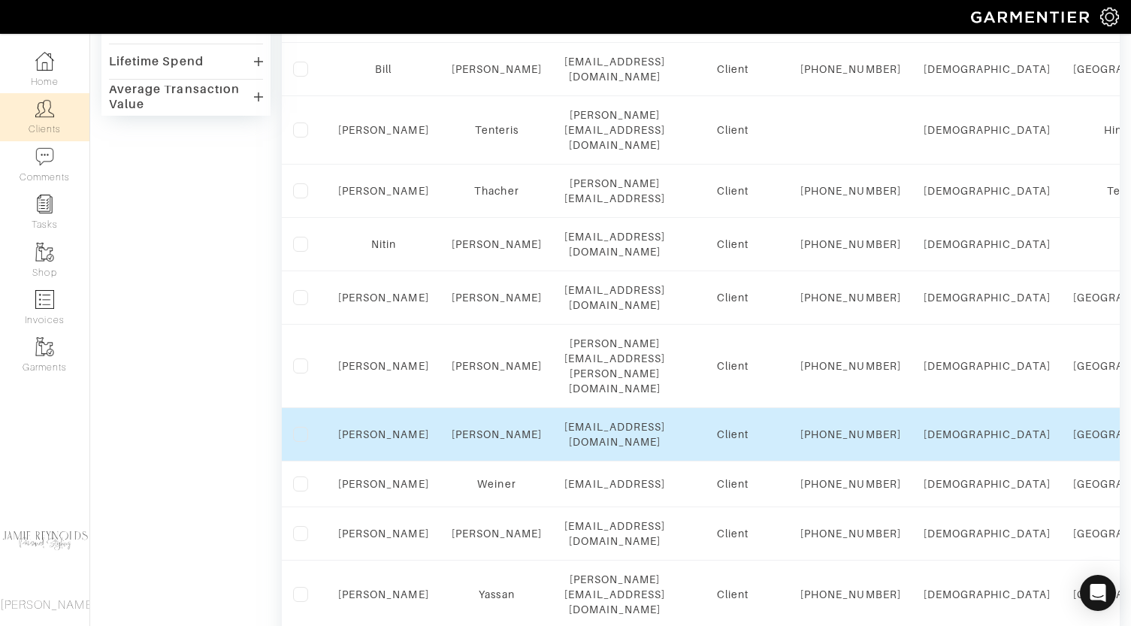
scroll to position [595, 0]
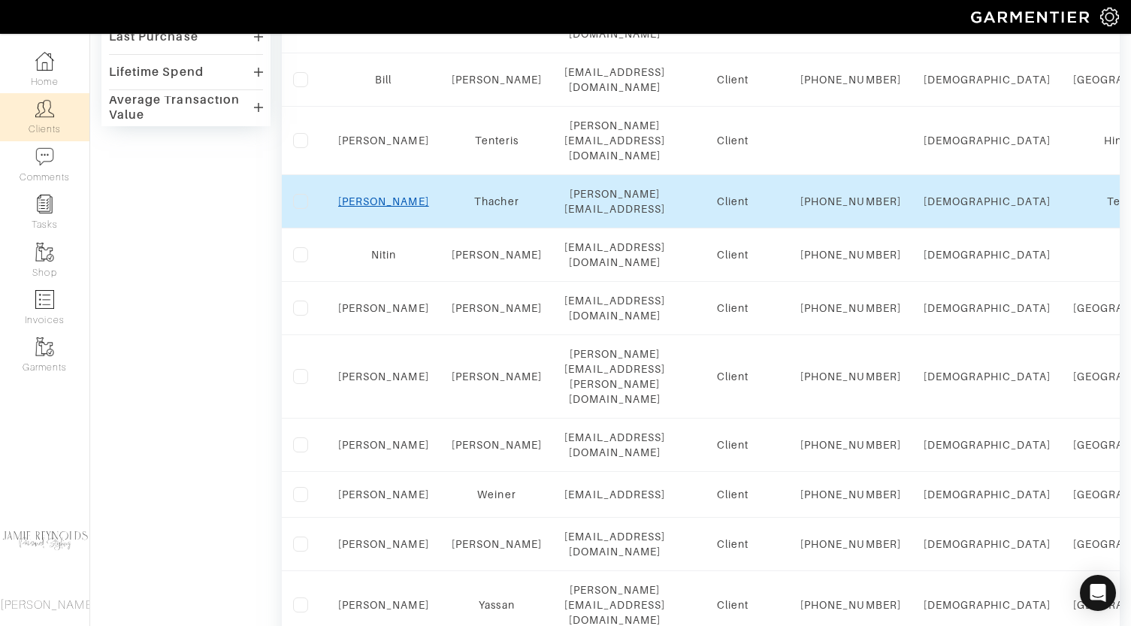
click at [389, 207] on link "[PERSON_NAME]" at bounding box center [383, 201] width 91 height 12
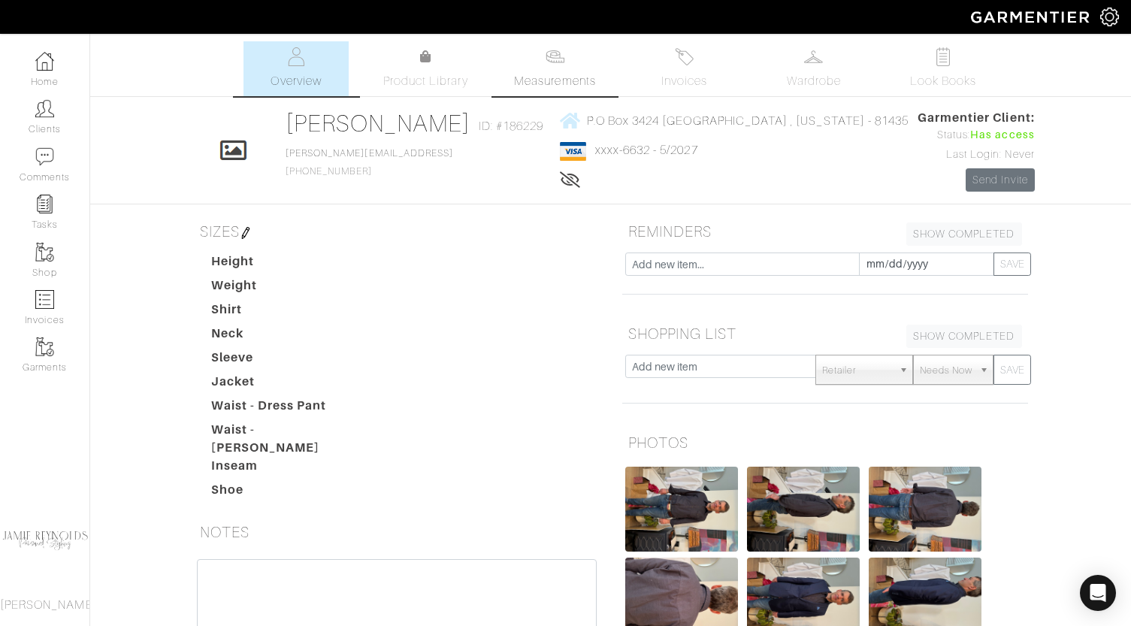
click at [544, 70] on link "Measurements" at bounding box center [555, 68] width 106 height 55
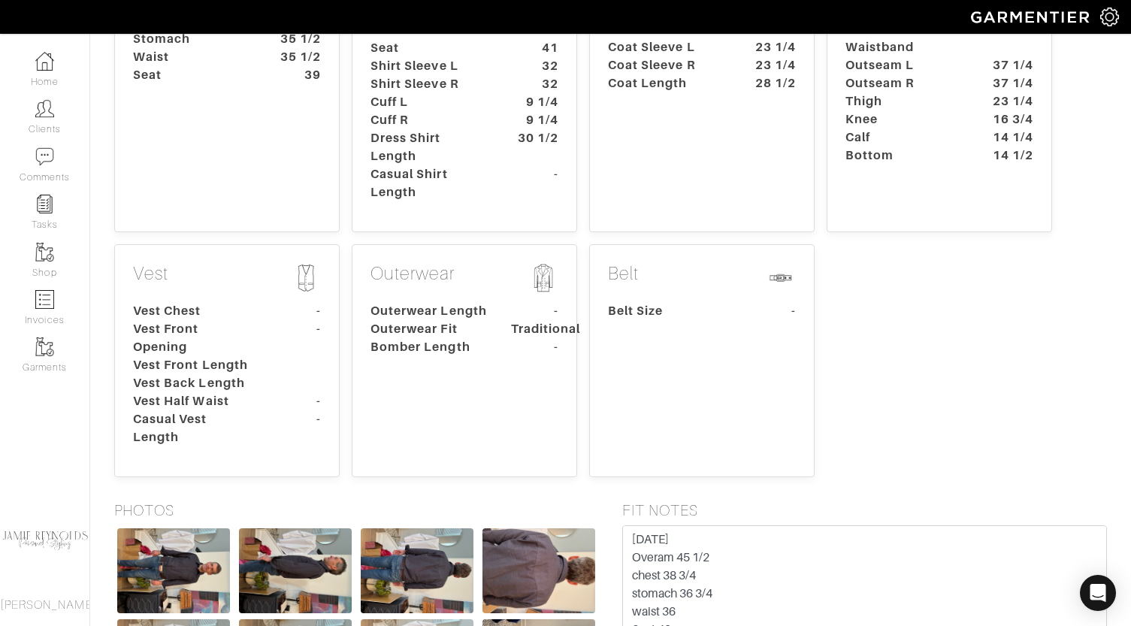
scroll to position [598, 0]
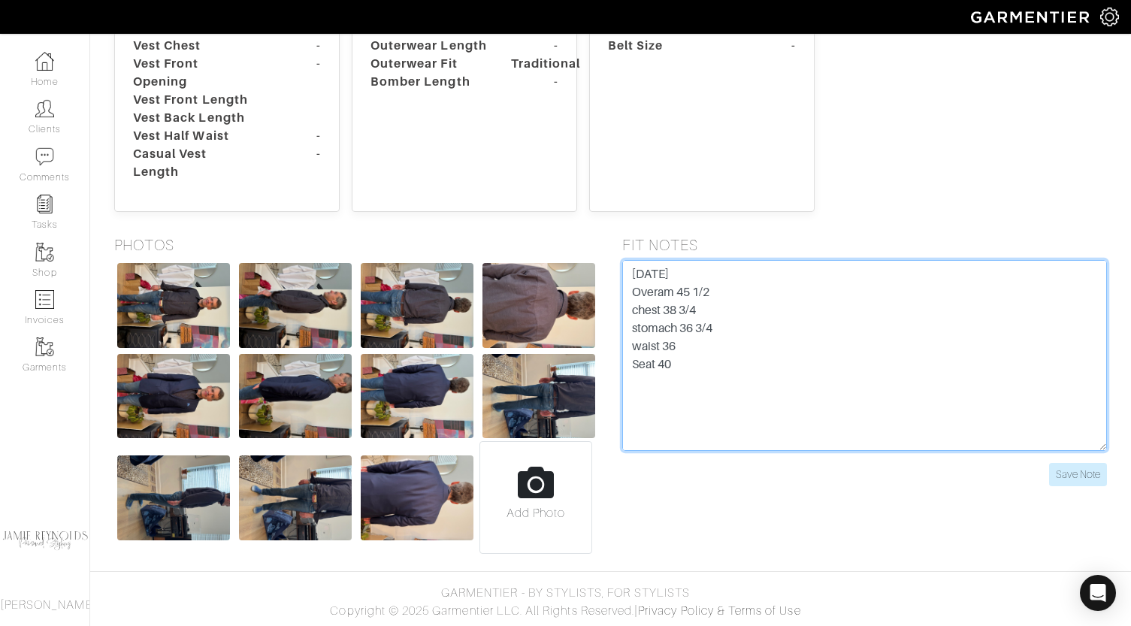
drag, startPoint x: 693, startPoint y: 374, endPoint x: 609, endPoint y: 263, distance: 139.5
click at [609, 263] on div "PHOTOS Add Photo FIT NOTES Save Note" at bounding box center [611, 395] width 1028 height 318
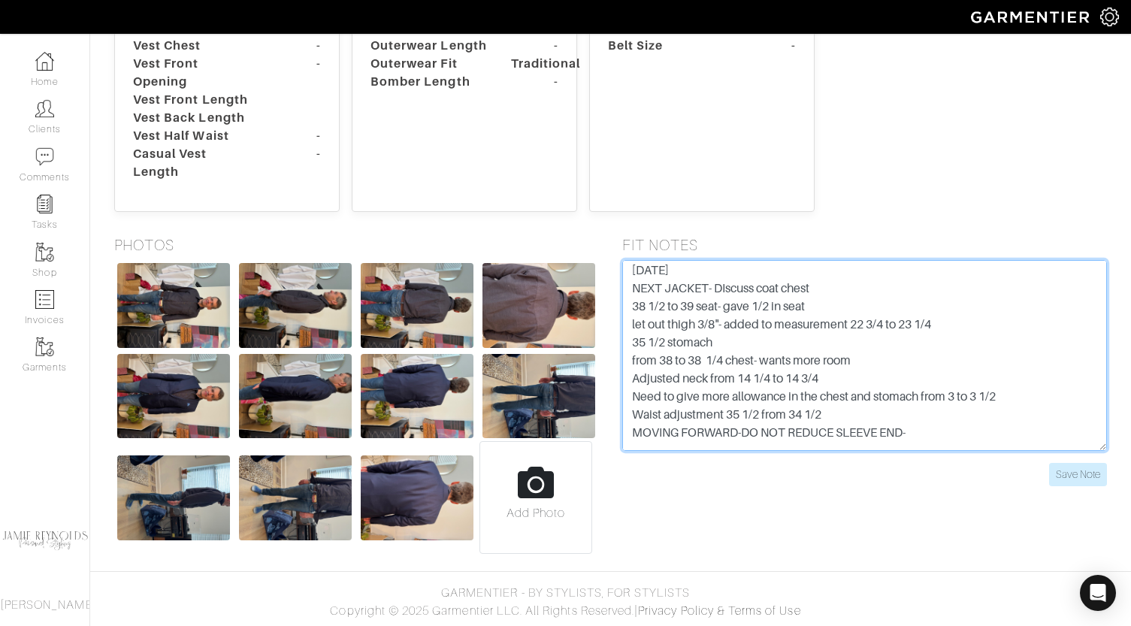
scroll to position [0, 0]
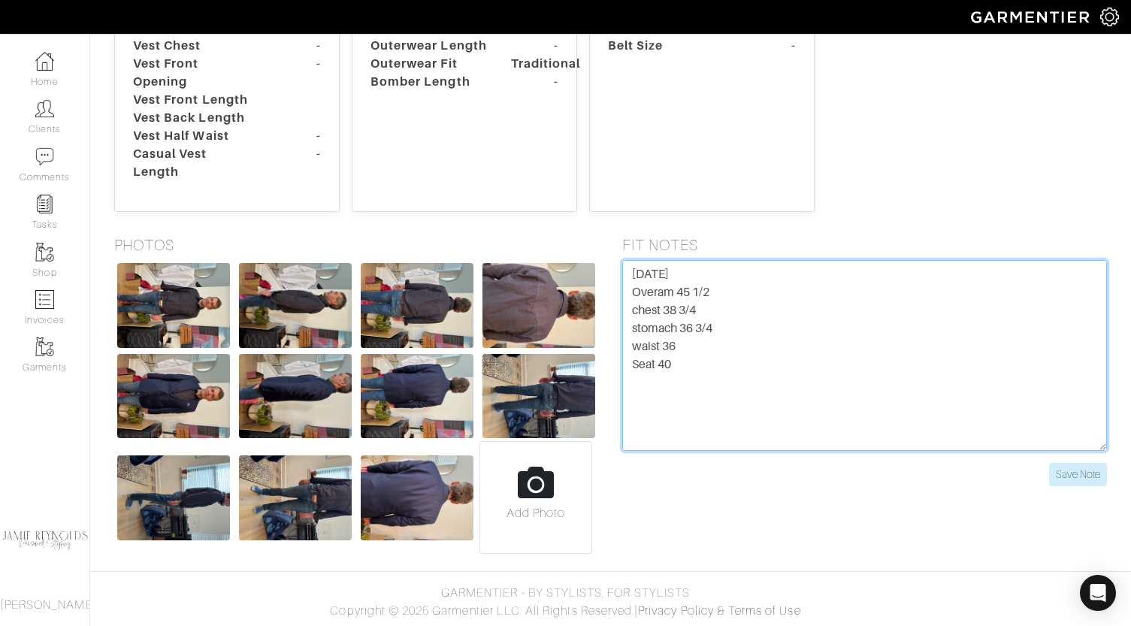
click at [658, 304] on textarea "9/25/25 Overam 45 1/2 chest 38 3/4 stomach 36 3/4 waist 36 Seat 40 6/23/24 NEXT…" at bounding box center [865, 355] width 486 height 191
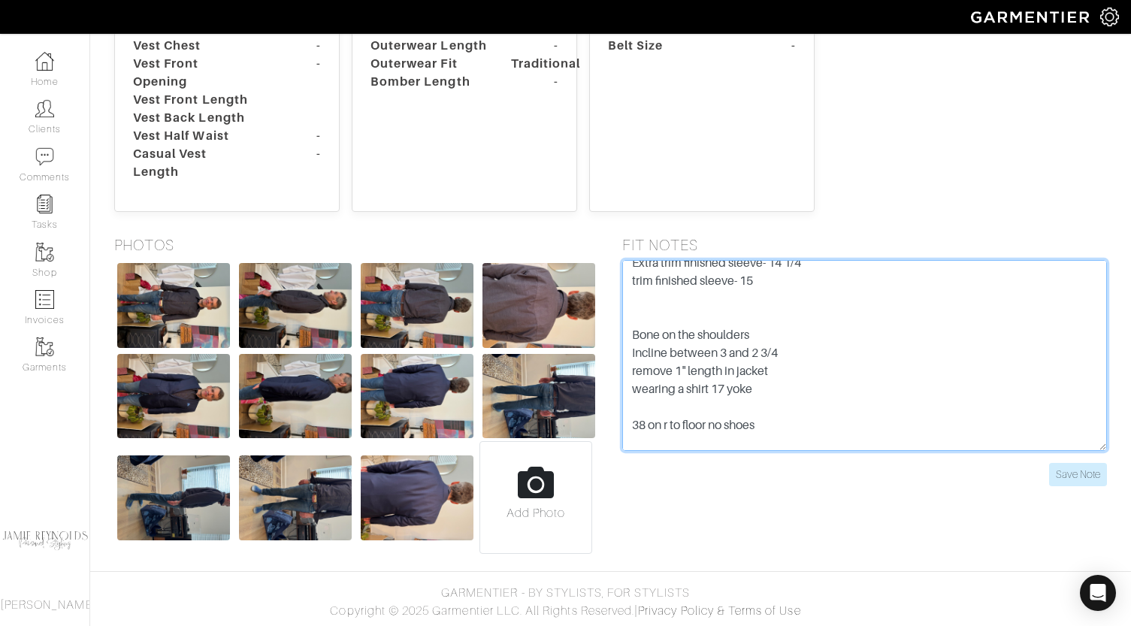
scroll to position [740, 0]
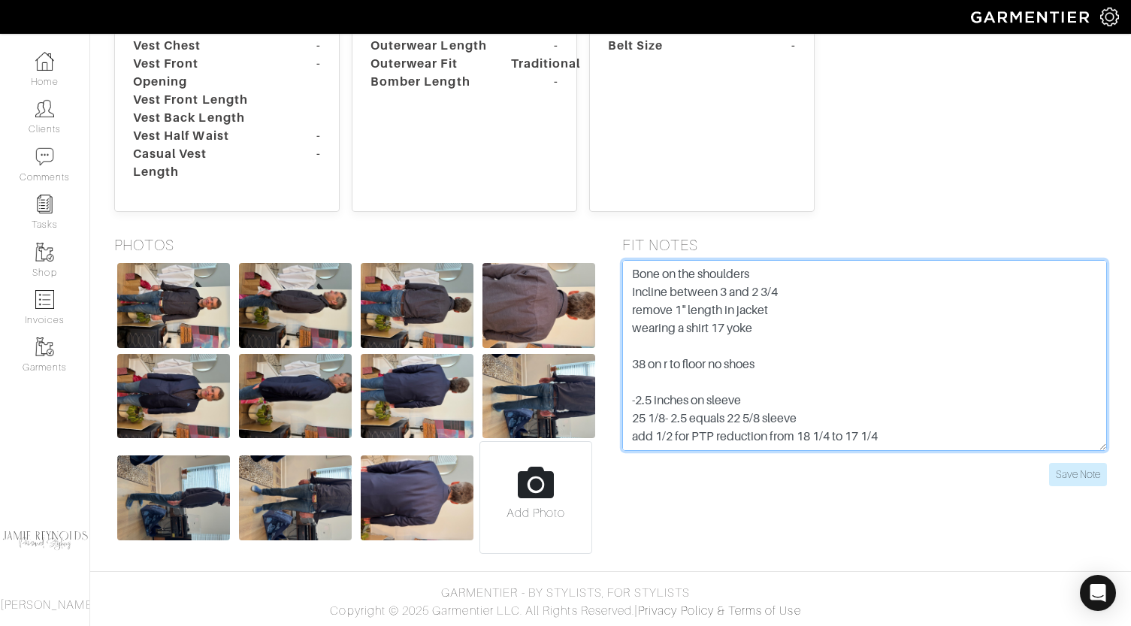
drag, startPoint x: 630, startPoint y: 269, endPoint x: 759, endPoint y: 506, distance: 269.8
click at [759, 506] on div "FIT NOTES 9/25/25 Overam 45 1/2 chest 38 3/4 stomach 36 3/4 waist 36 Seat 40 6/…" at bounding box center [865, 395] width 508 height 318
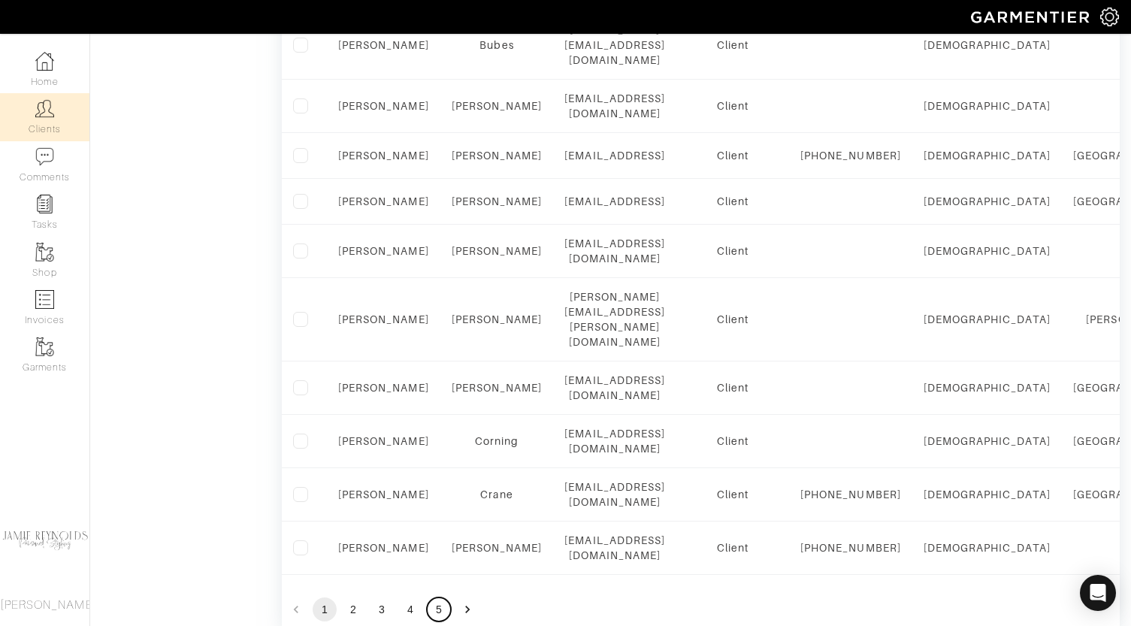
click at [437, 598] on button "5" at bounding box center [439, 610] width 24 height 24
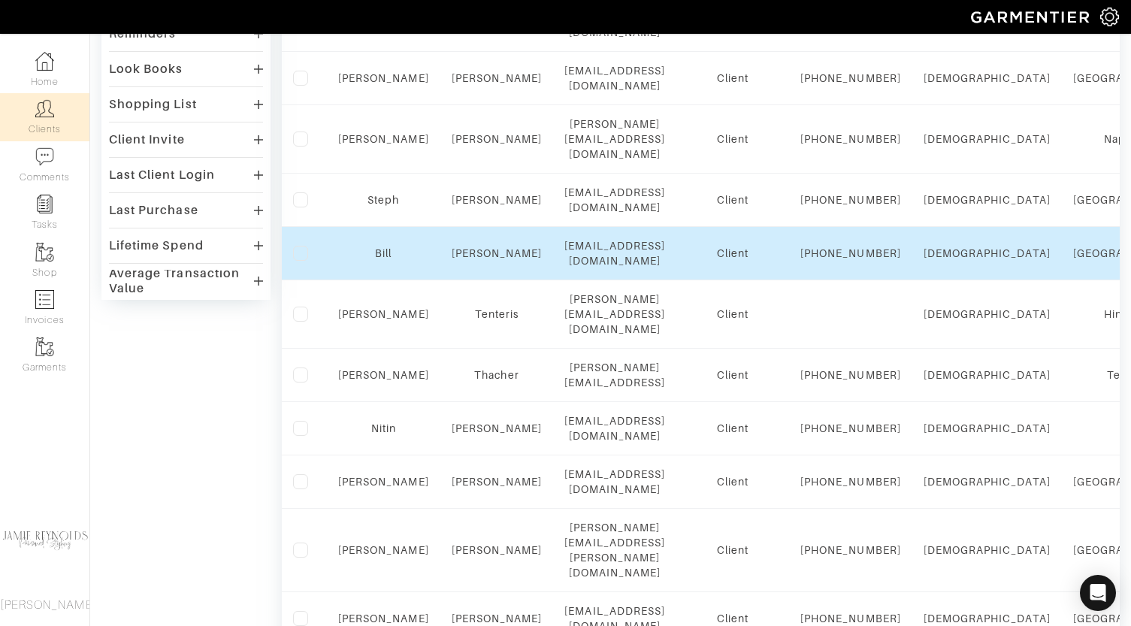
scroll to position [422, 0]
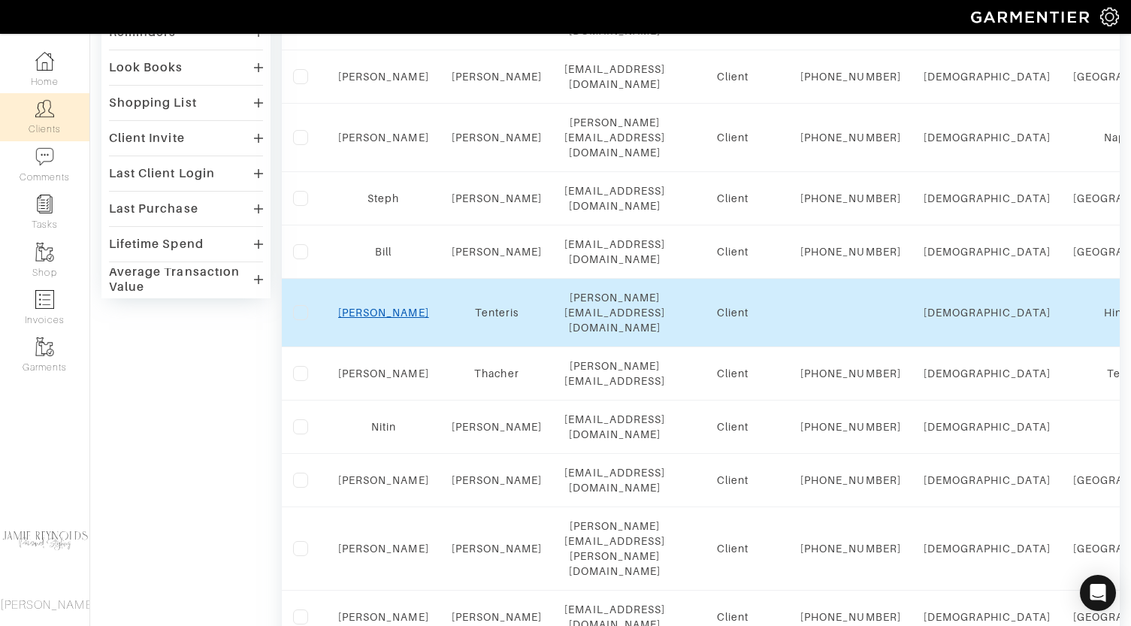
click at [386, 319] on link "[PERSON_NAME]" at bounding box center [383, 313] width 91 height 12
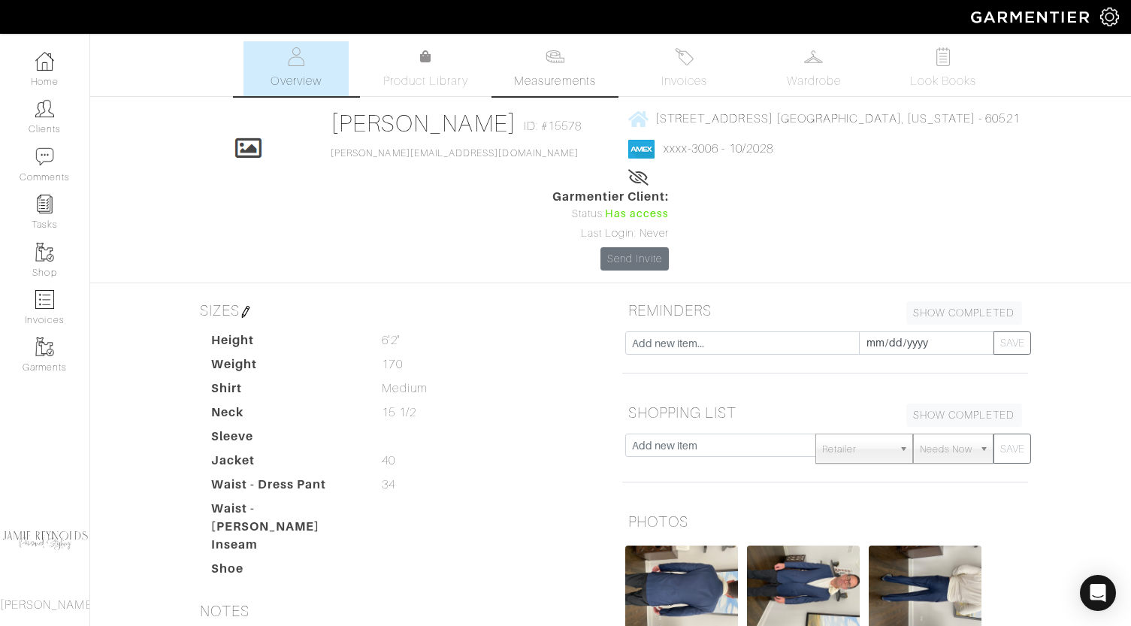
click at [530, 84] on span "Measurements" at bounding box center [555, 81] width 82 height 18
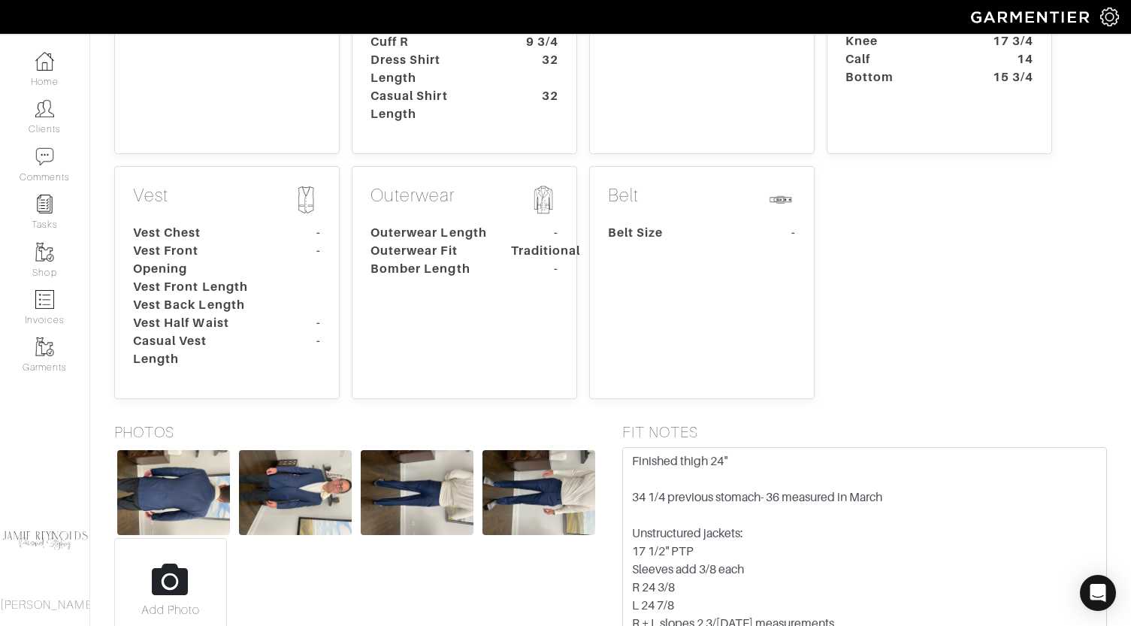
scroll to position [530, 0]
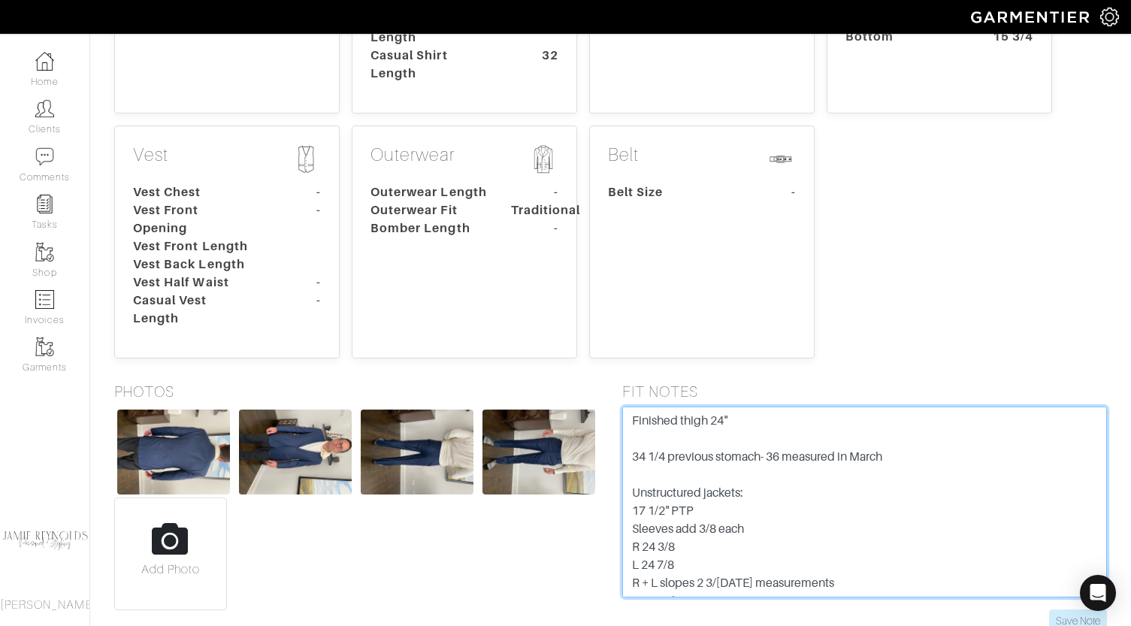
click at [667, 407] on textarea "Finished thigh 24" 34 1/4 previous stomach- 36 measured in March Unstructured j…" at bounding box center [865, 502] width 486 height 191
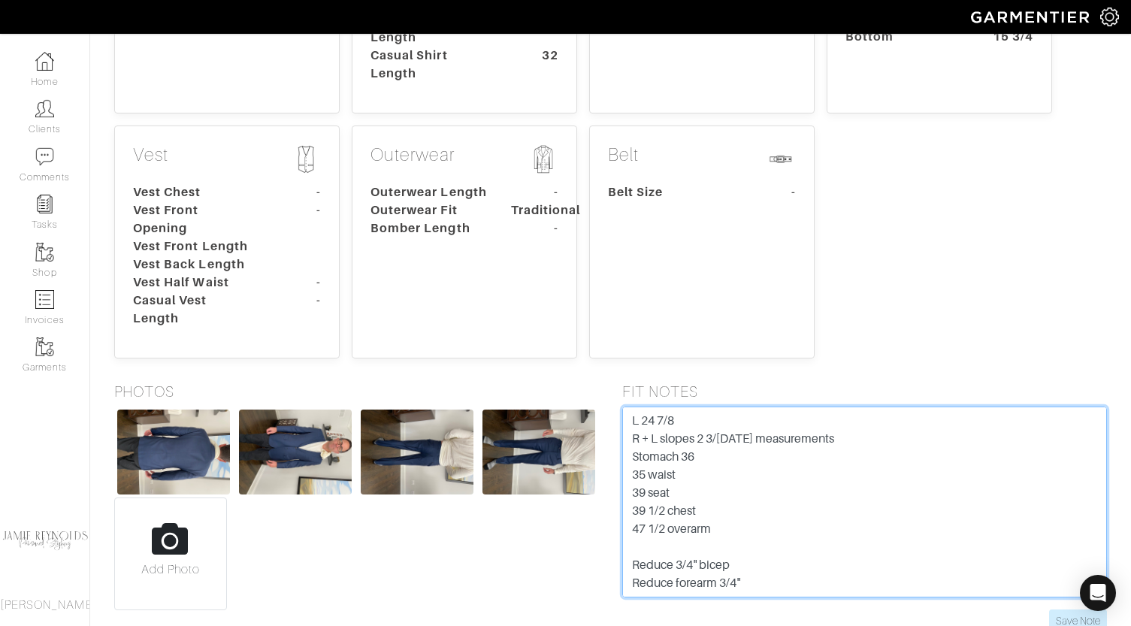
scroll to position [216, 0]
drag, startPoint x: 630, startPoint y: 337, endPoint x: 732, endPoint y: 532, distance: 220.6
click at [732, 532] on form "Finished thigh 24" 34 1/4 previous stomach- 36 measured in March Unstructured j…" at bounding box center [865, 520] width 486 height 226
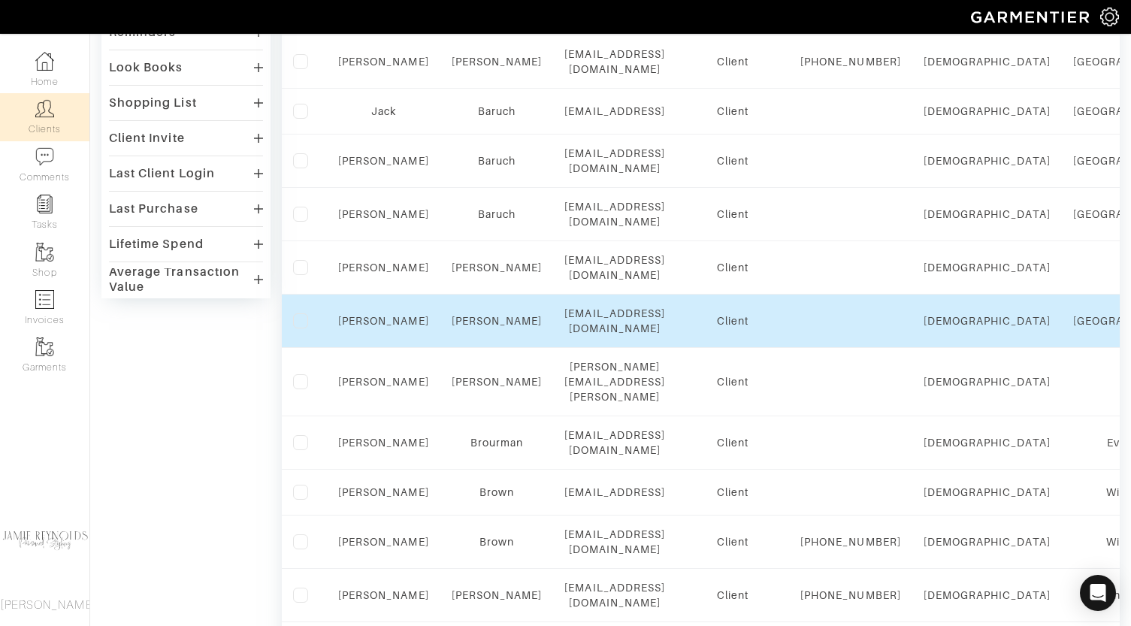
scroll to position [1034, 0]
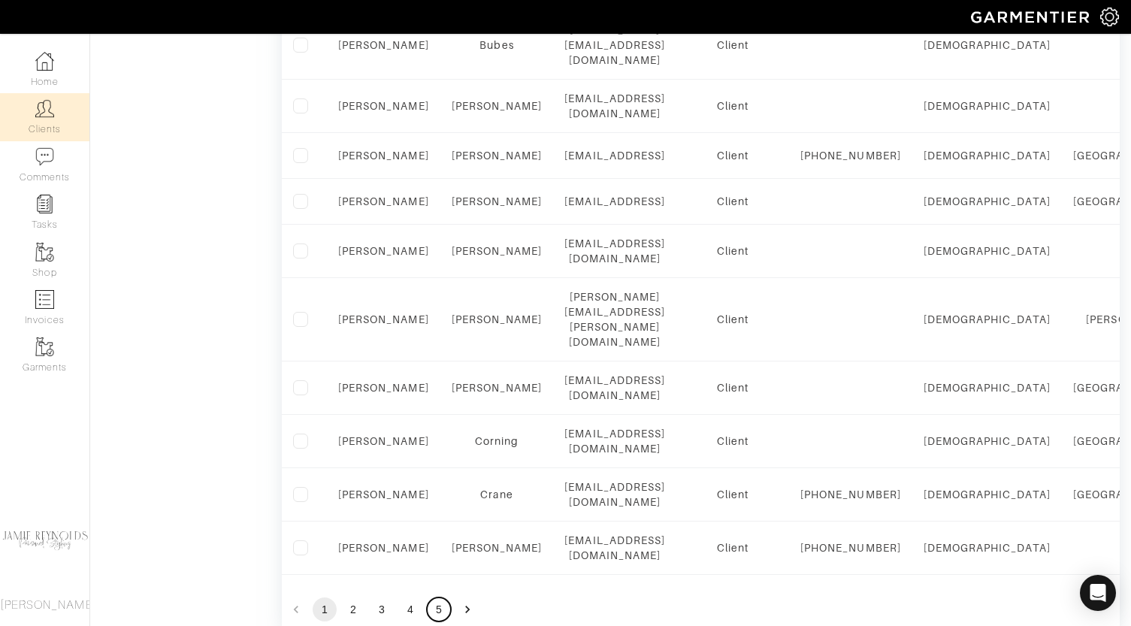
click at [437, 598] on button "5" at bounding box center [439, 610] width 24 height 24
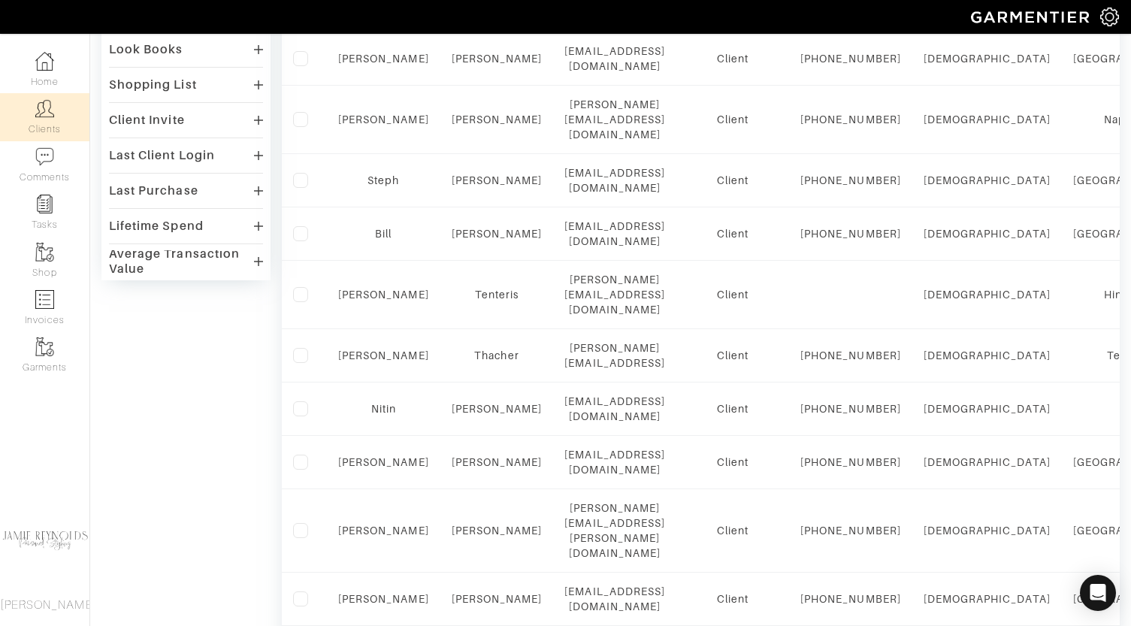
scroll to position [425, 0]
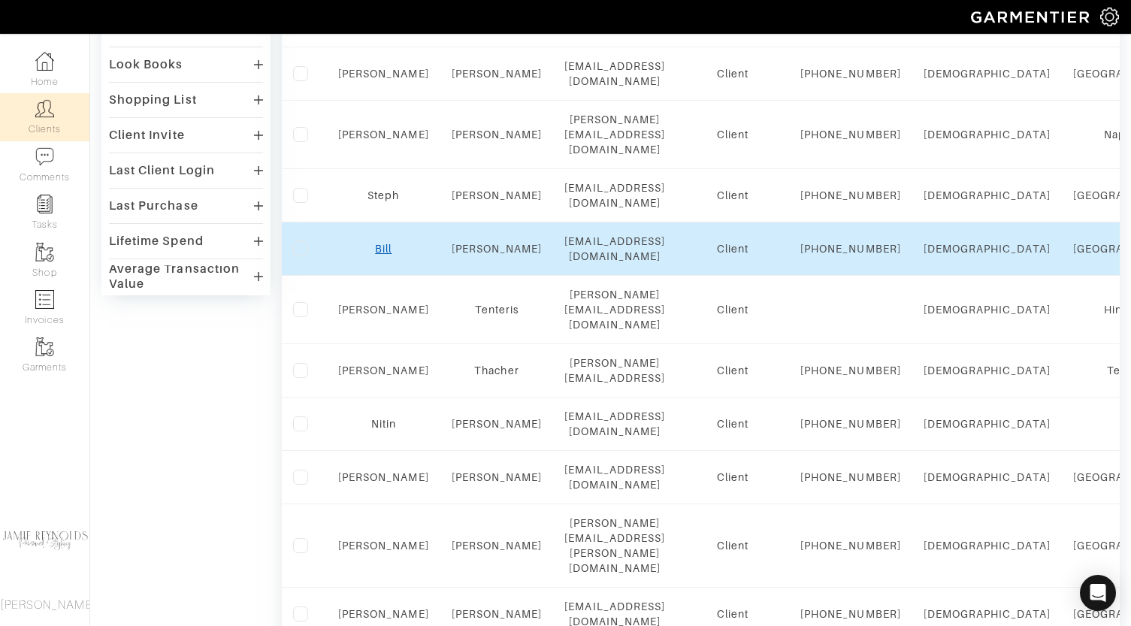
click at [389, 255] on link "Bill" at bounding box center [383, 249] width 17 height 12
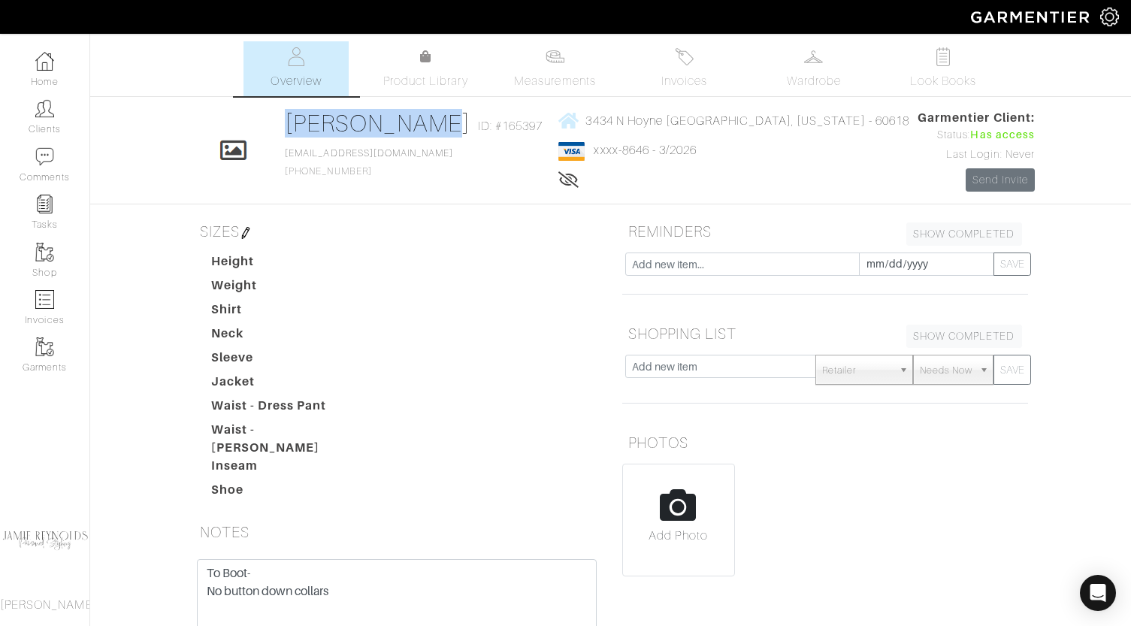
drag, startPoint x: 464, startPoint y: 120, endPoint x: 325, endPoint y: 126, distance: 138.4
click at [325, 126] on div "Click To Edit [PERSON_NAME] ID: #165397 [EMAIL_ADDRESS][DOMAIN_NAME] [PHONE_NUM…" at bounding box center [611, 150] width 857 height 83
copy link "[PERSON_NAME]"
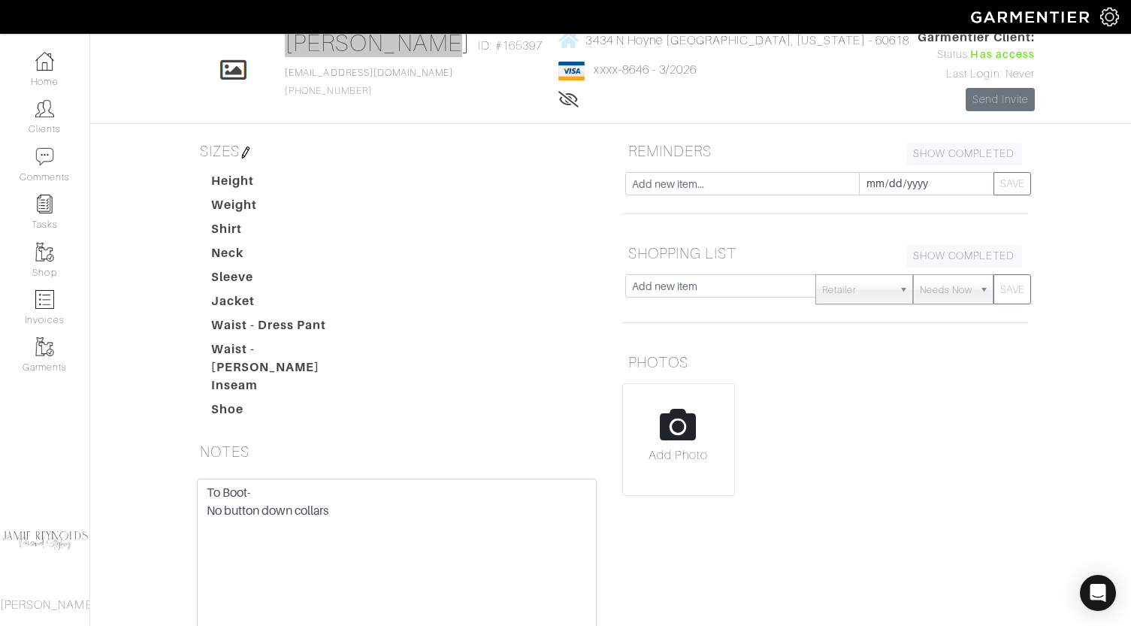
scroll to position [165, 0]
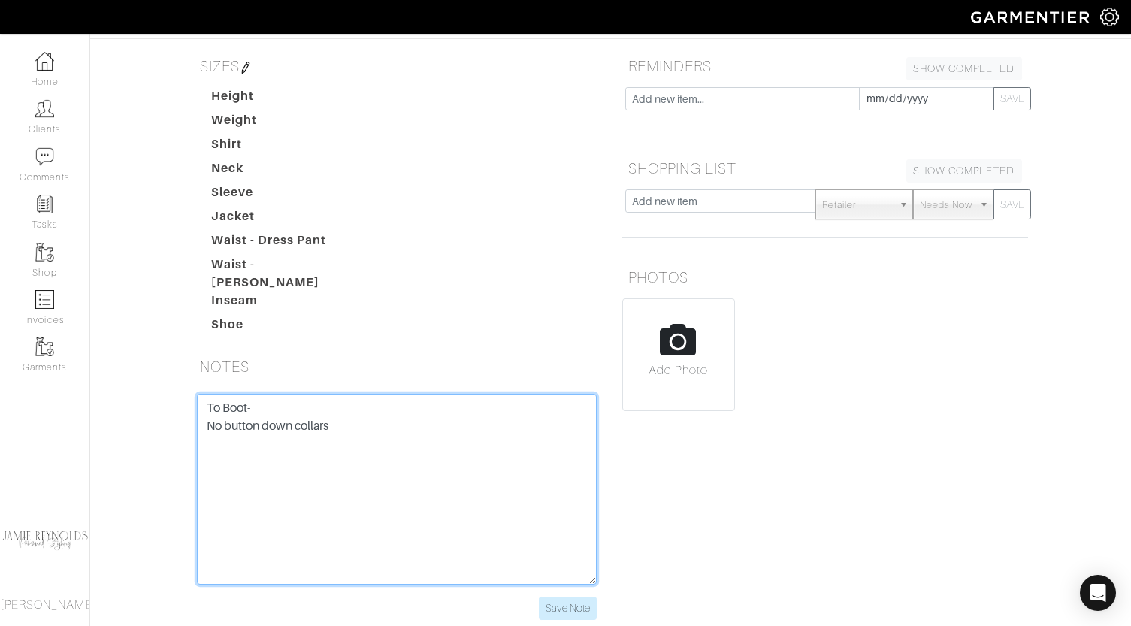
drag, startPoint x: 380, startPoint y: 426, endPoint x: 192, endPoint y: 387, distance: 191.2
click at [192, 394] on div "To Boot- No button down collars Save Note" at bounding box center [397, 507] width 422 height 226
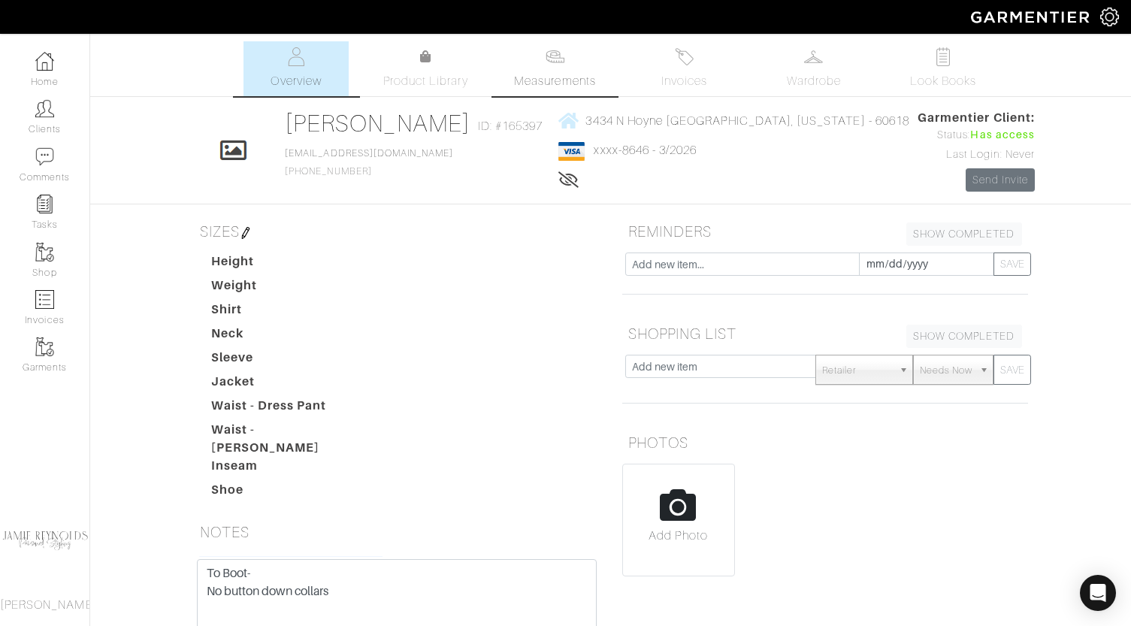
click at [573, 82] on span "Measurements" at bounding box center [555, 81] width 82 height 18
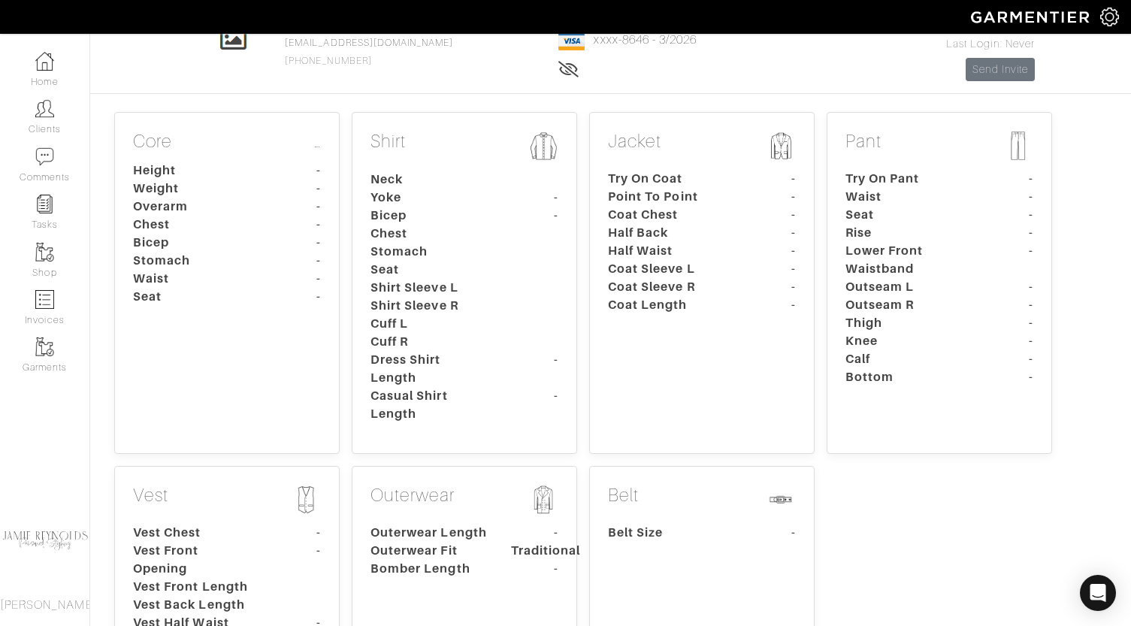
scroll to position [101, 0]
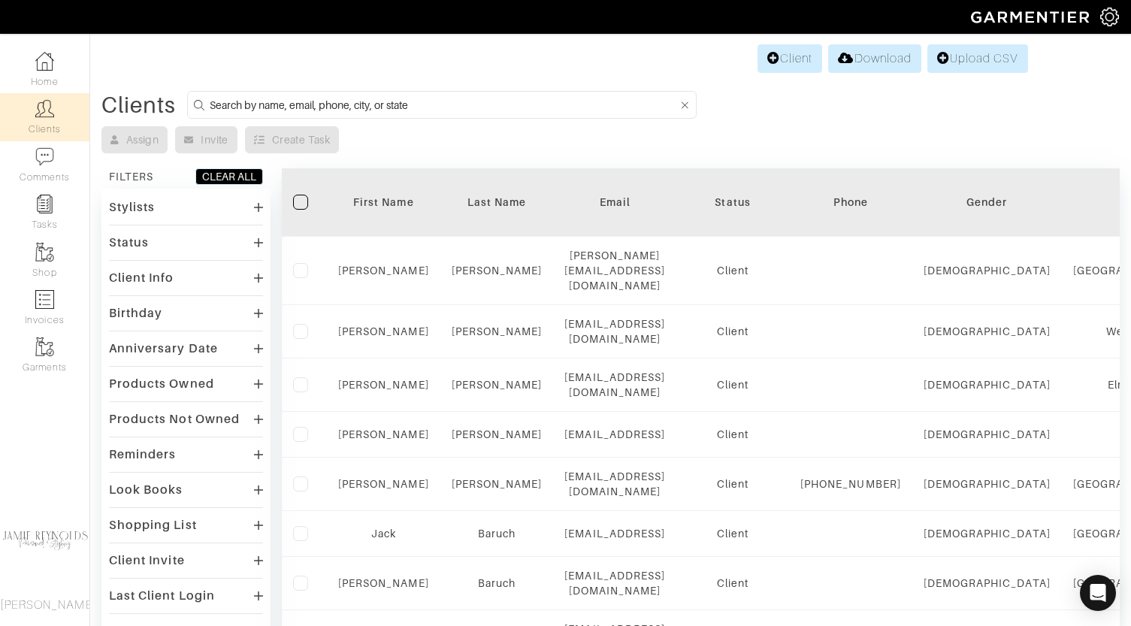
scroll to position [167, 0]
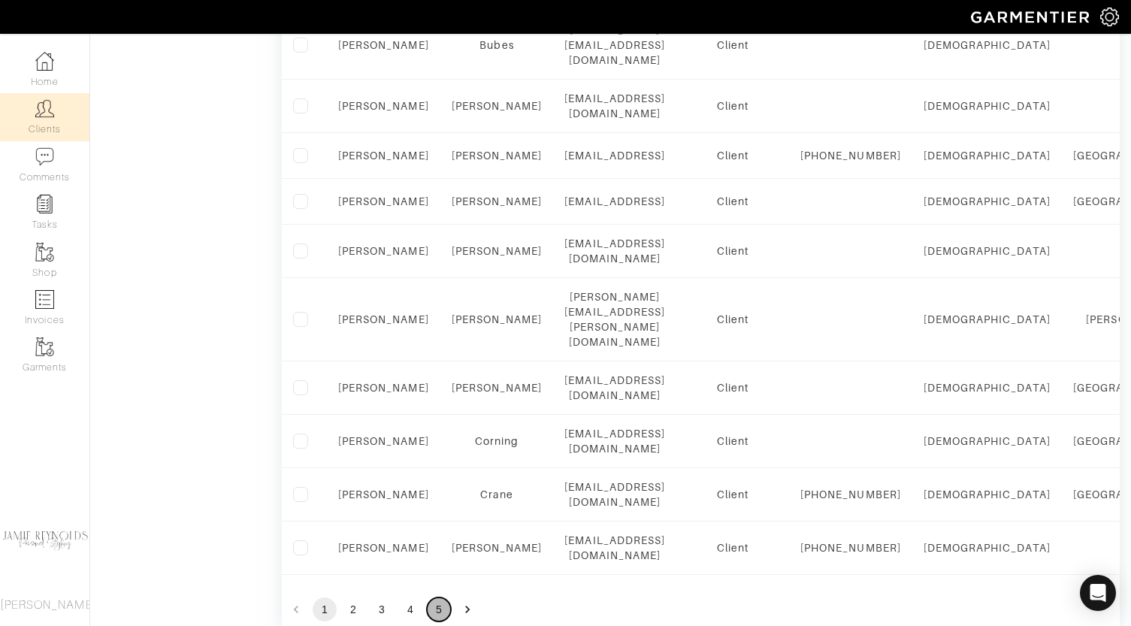
click at [443, 598] on button "5" at bounding box center [439, 610] width 24 height 24
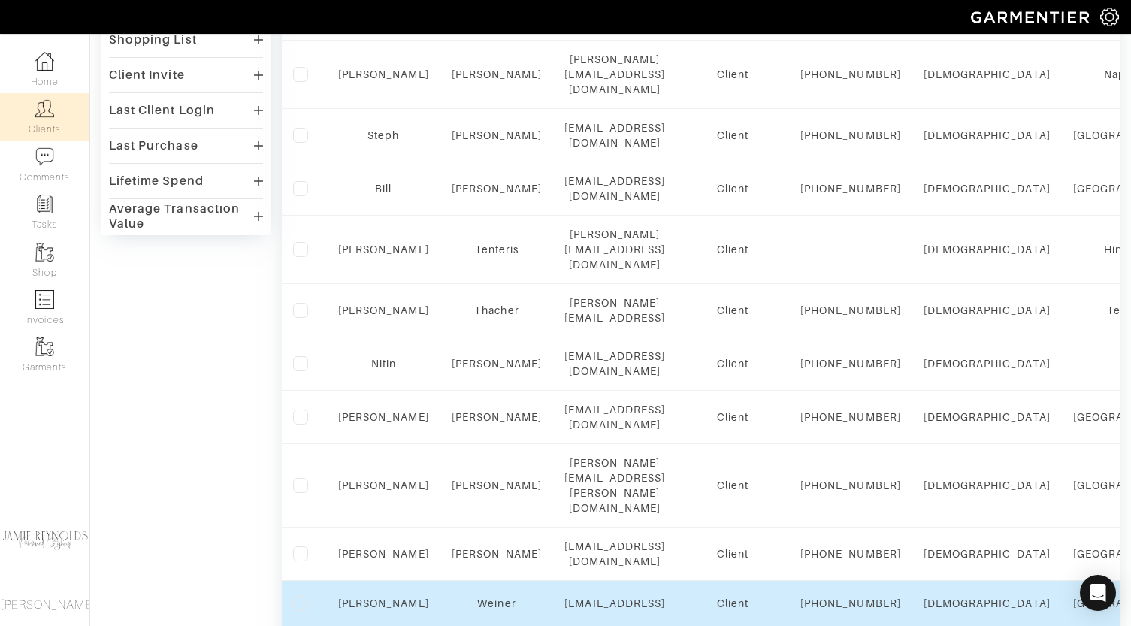
scroll to position [474, 0]
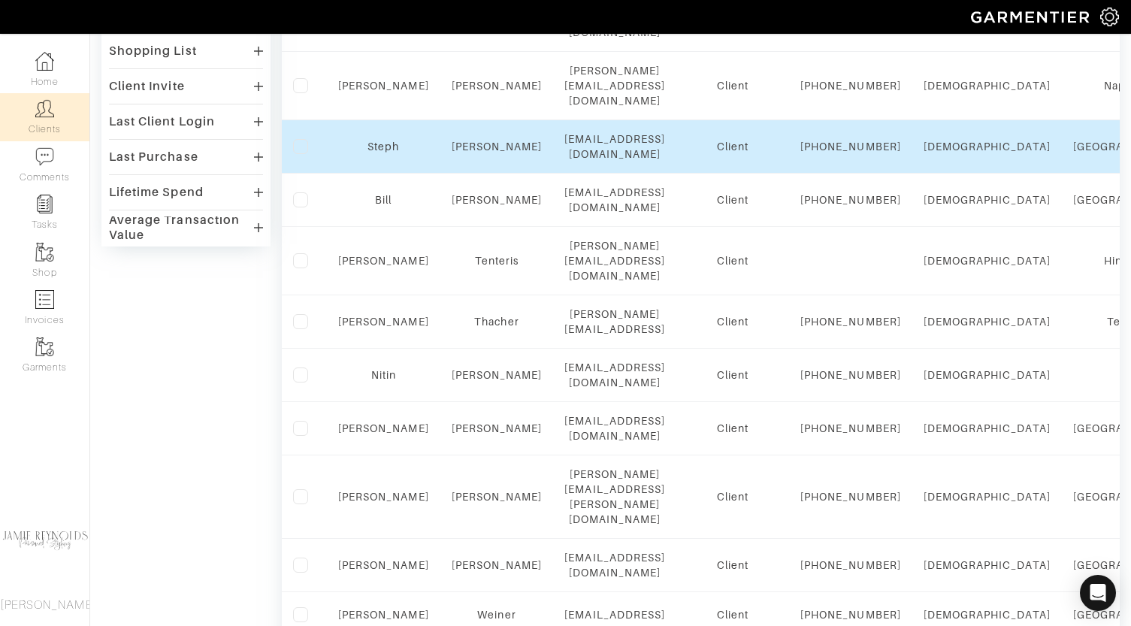
click at [381, 154] on div "Steph" at bounding box center [383, 146] width 91 height 15
click at [382, 153] on link "Steph" at bounding box center [384, 147] width 32 height 12
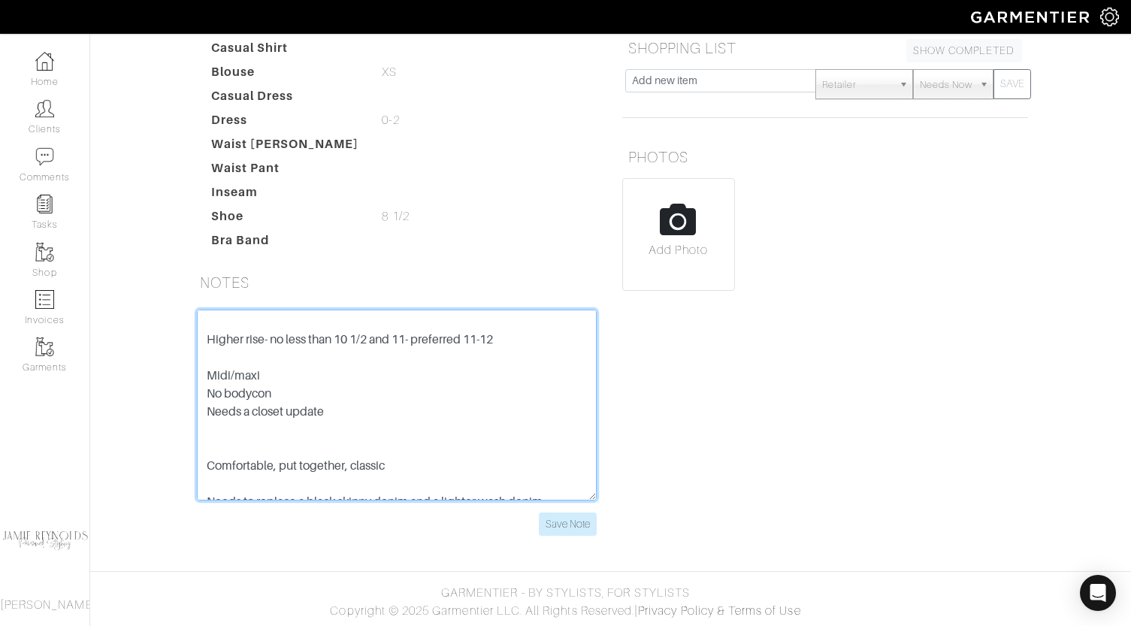
scroll to position [938, 0]
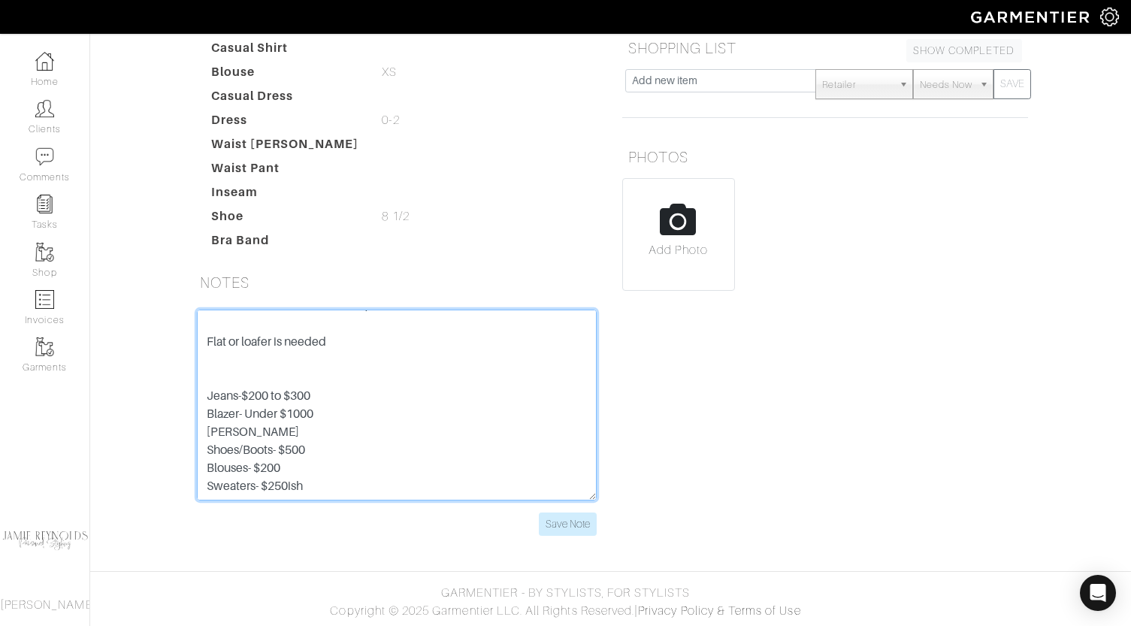
drag, startPoint x: 206, startPoint y: 324, endPoint x: 510, endPoint y: 540, distance: 372.9
click at [510, 540] on div "Save Note" at bounding box center [397, 432] width 428 height 244
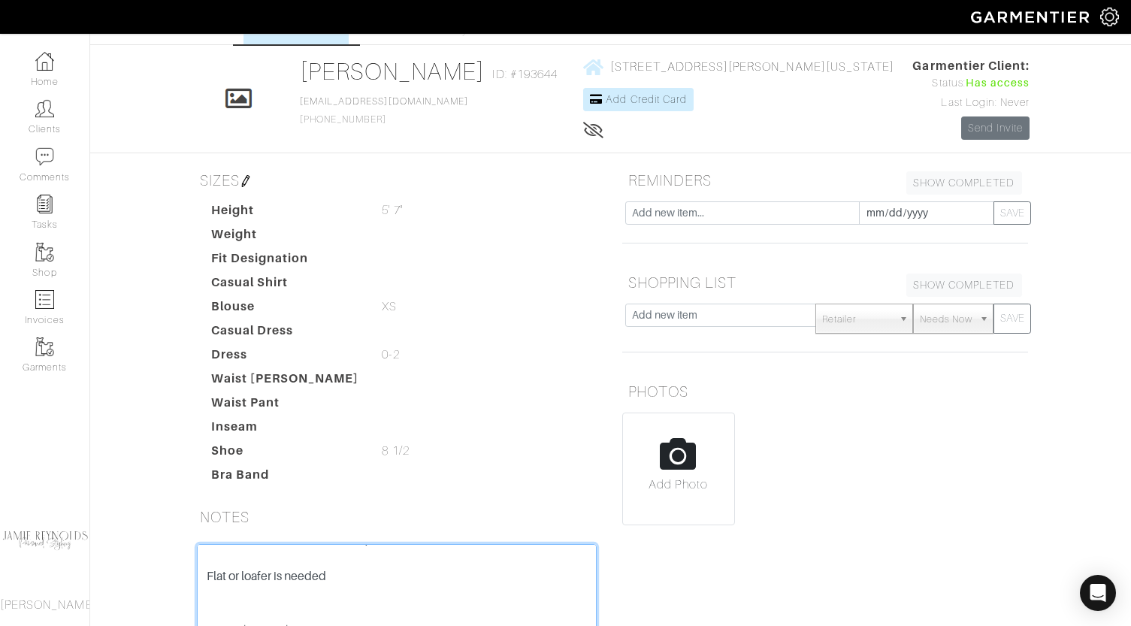
scroll to position [0, 0]
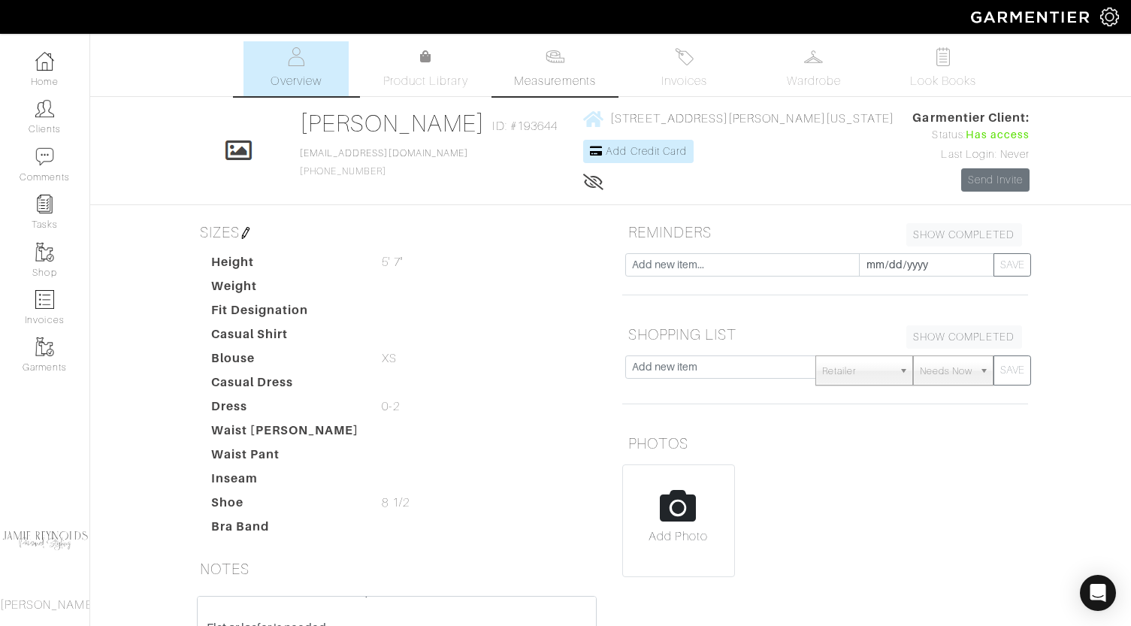
click at [540, 65] on link "Measurements" at bounding box center [555, 68] width 106 height 55
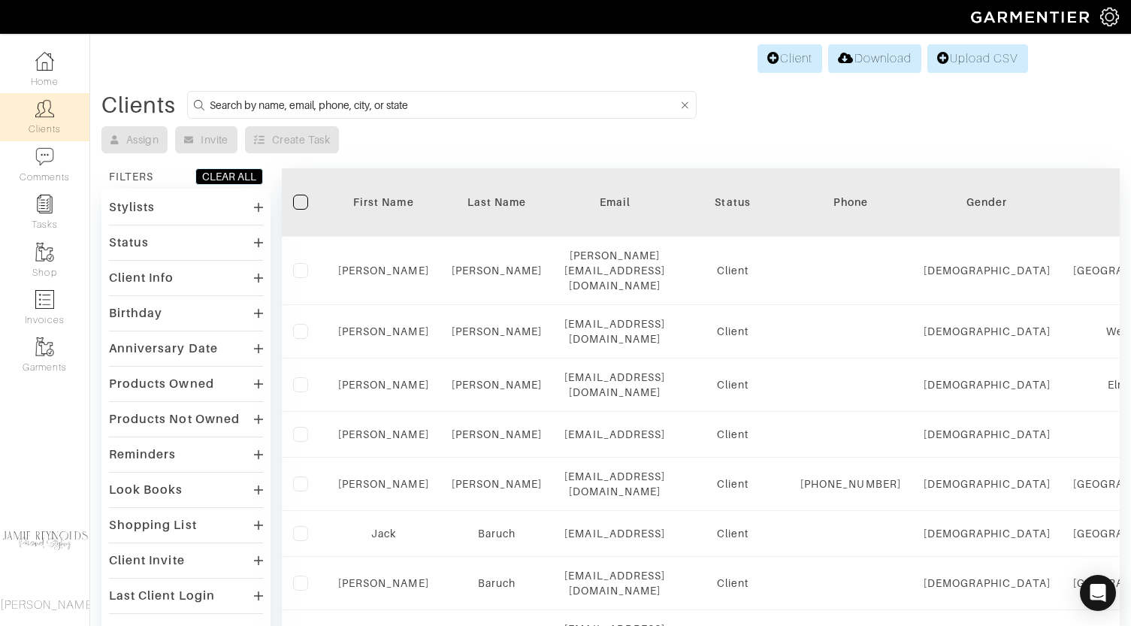
scroll to position [167, 0]
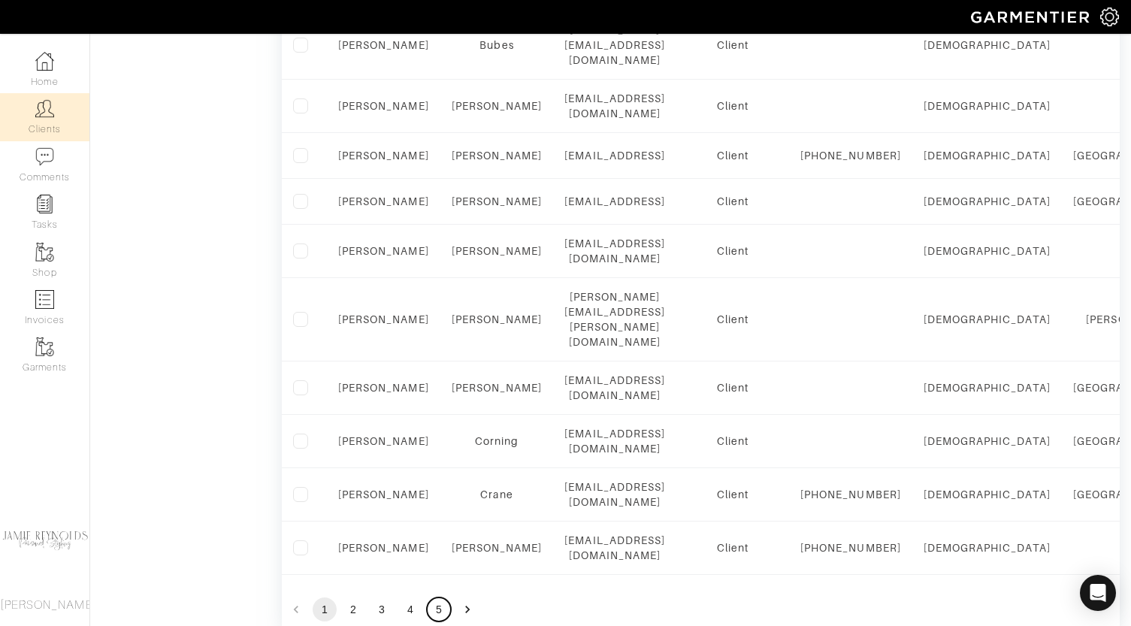
click at [437, 598] on button "5" at bounding box center [439, 610] width 24 height 24
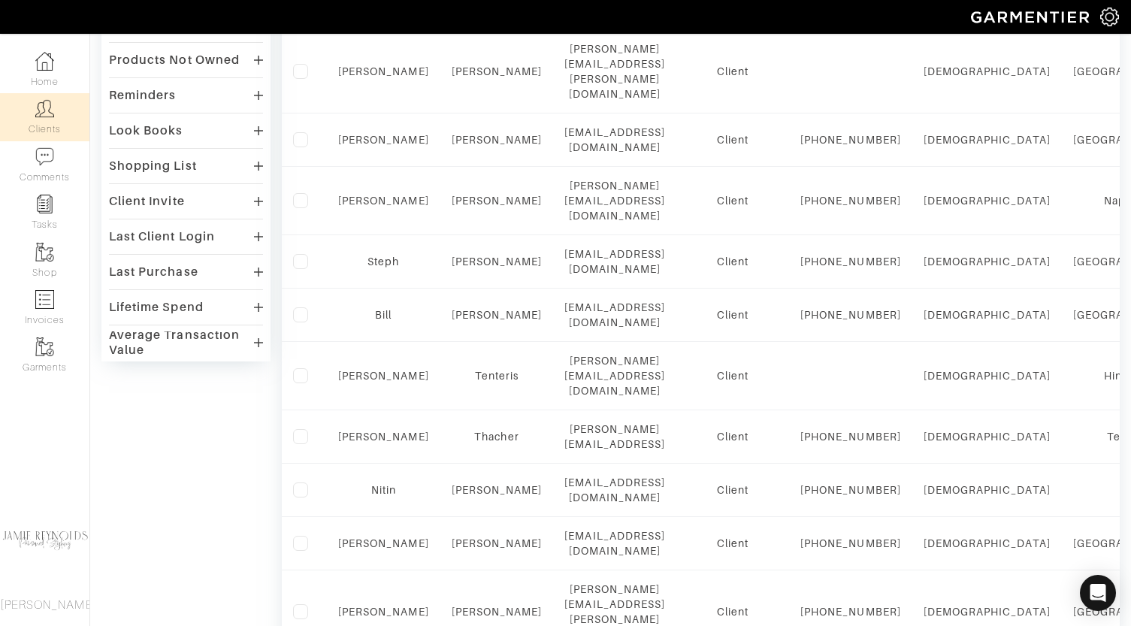
scroll to position [310, 0]
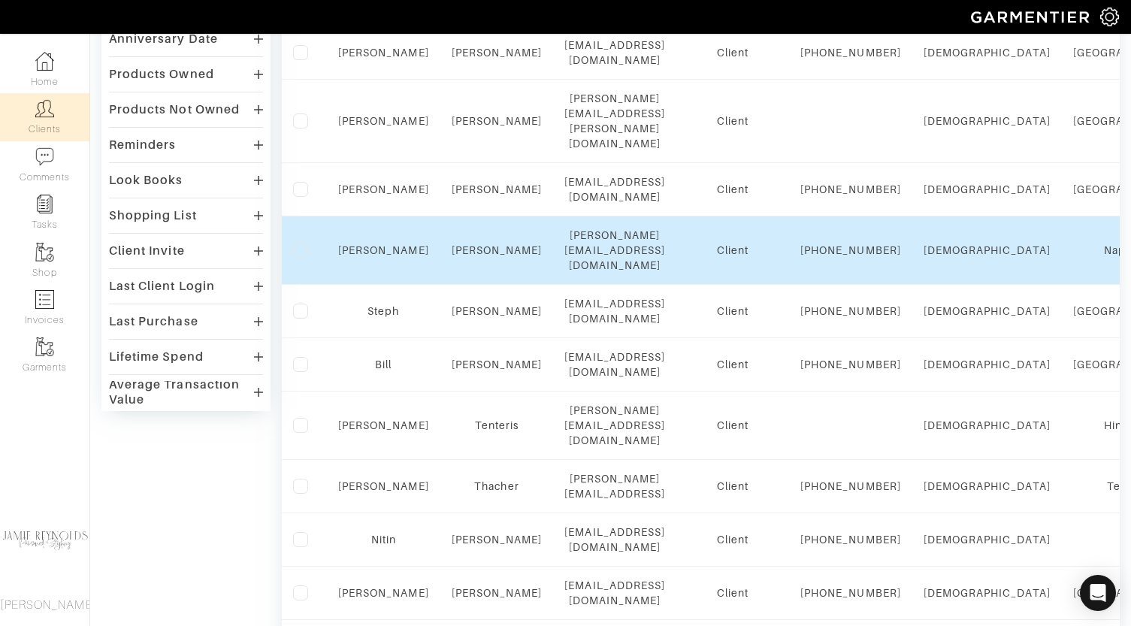
click at [395, 258] on div "[PERSON_NAME]" at bounding box center [383, 250] width 91 height 15
click at [395, 256] on link "[PERSON_NAME]" at bounding box center [383, 250] width 91 height 12
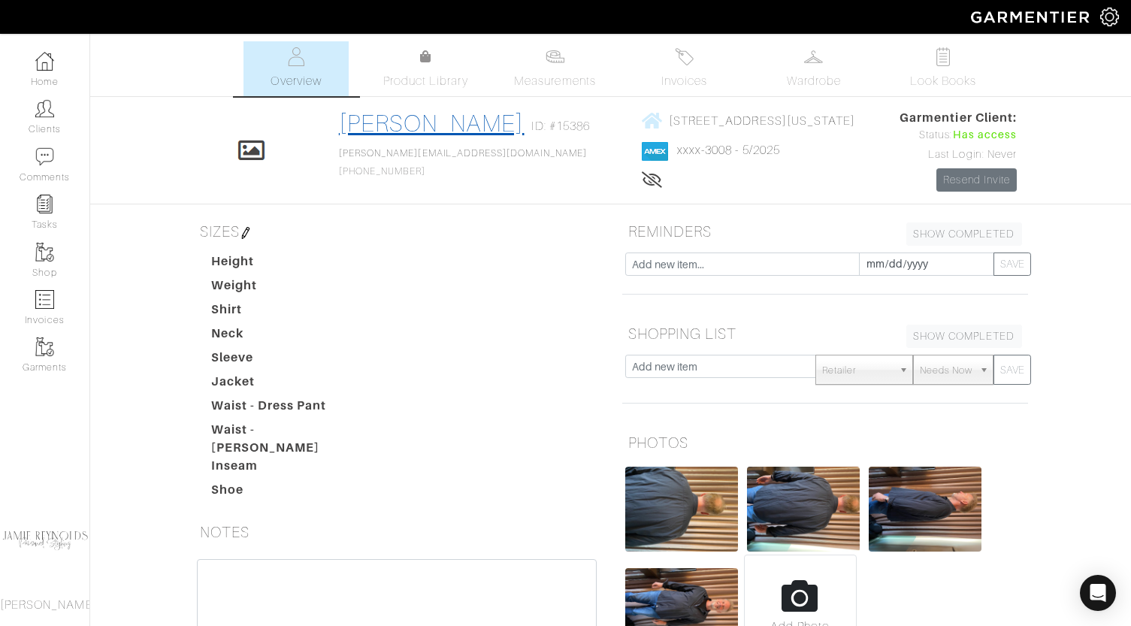
drag, startPoint x: 465, startPoint y: 120, endPoint x: 310, endPoint y: 121, distance: 154.8
click at [339, 121] on div "[PERSON_NAME] ID: #15386" at bounding box center [468, 126] width 259 height 35
copy link "[PERSON_NAME]"
click at [555, 71] on link "Measurements" at bounding box center [555, 68] width 106 height 55
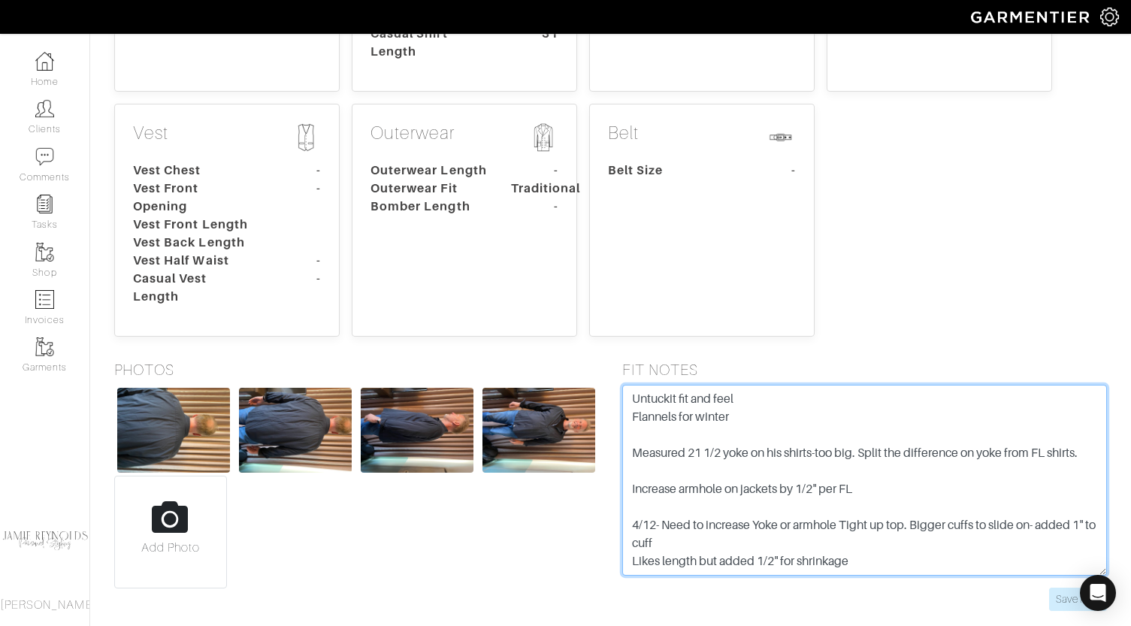
scroll to position [530, 0]
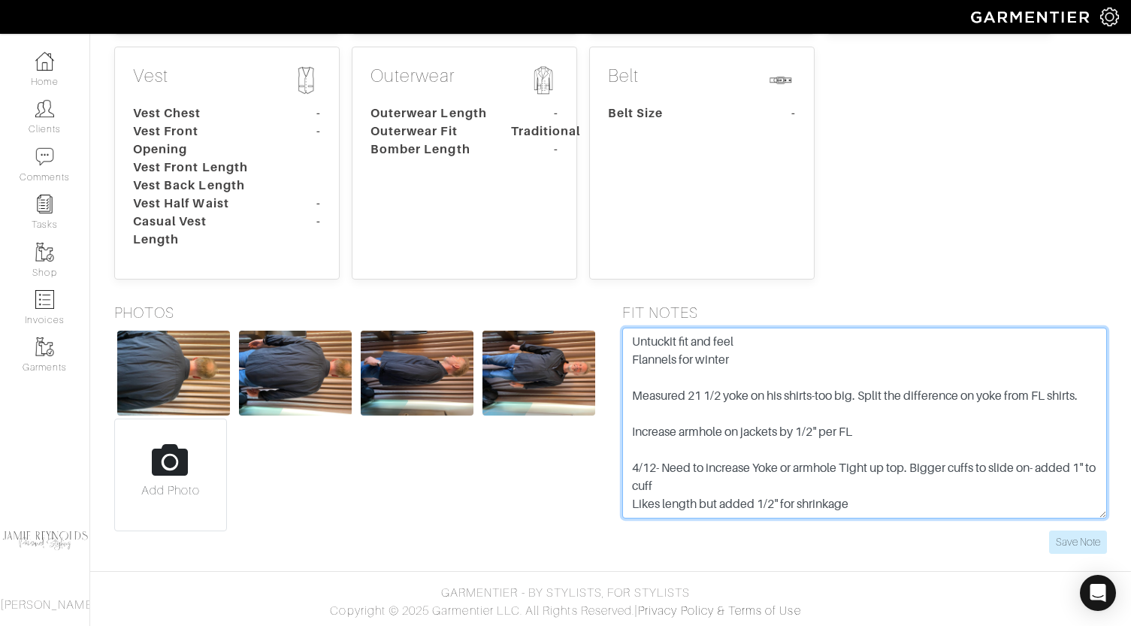
drag, startPoint x: 626, startPoint y: 399, endPoint x: 795, endPoint y: 643, distance: 296.7
click at [795, 625] on html "[PERSON_NAME] Personal Styling [PERSON_NAME] Home Clients Invoices Comments Rem…" at bounding box center [565, 48] width 1131 height 1156
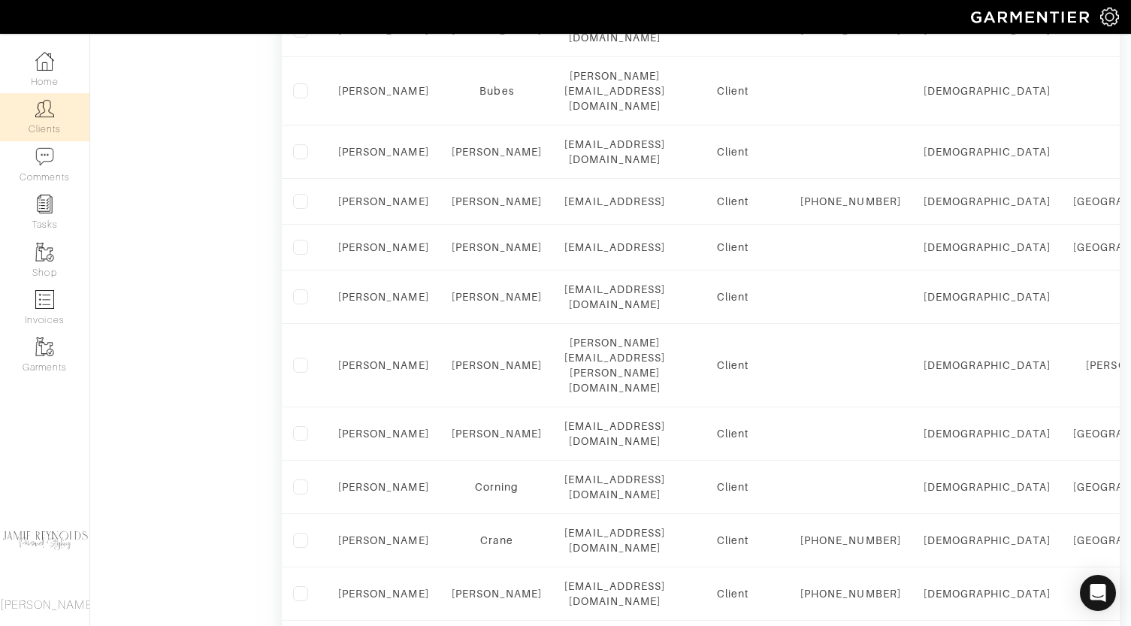
scroll to position [1002, 0]
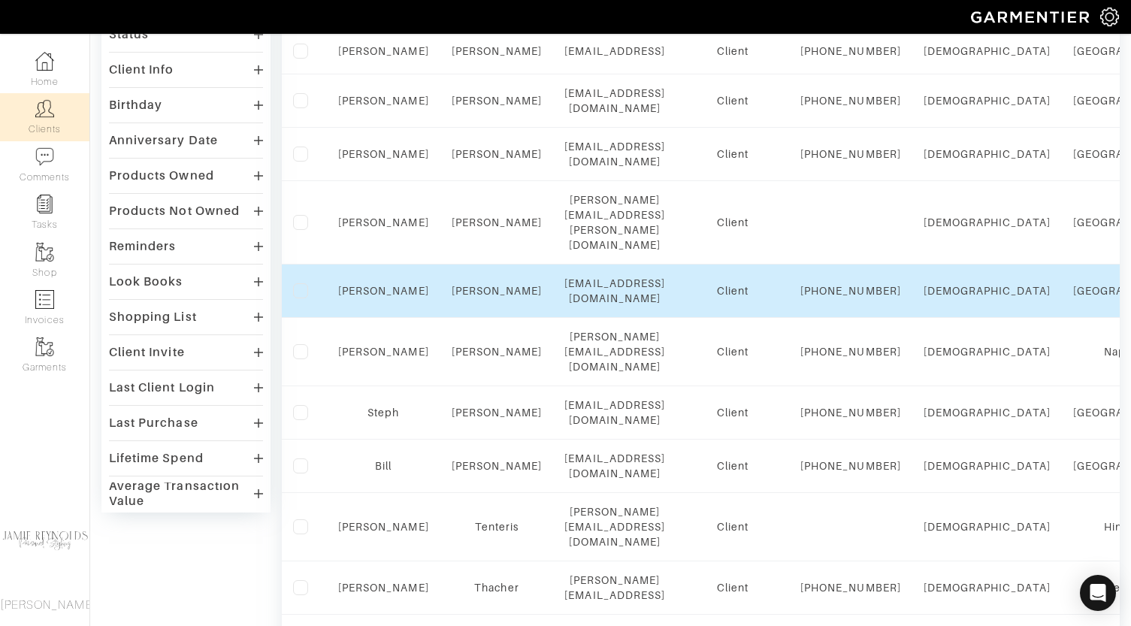
scroll to position [189, 0]
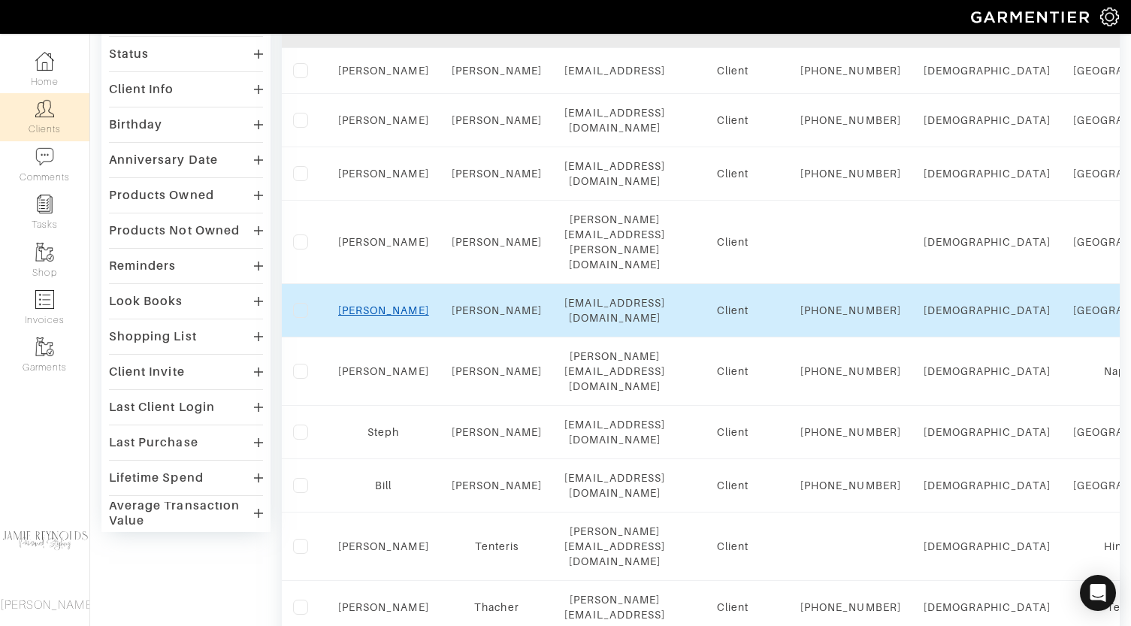
click at [385, 316] on link "[PERSON_NAME]" at bounding box center [383, 310] width 91 height 12
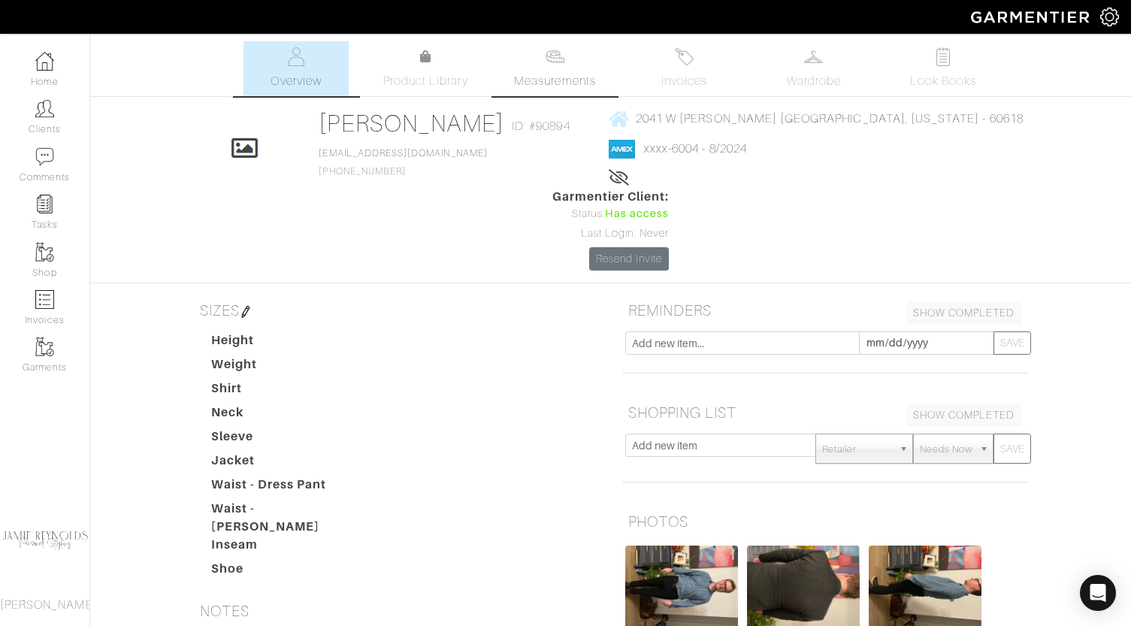
click at [551, 74] on span "Measurements" at bounding box center [555, 81] width 82 height 18
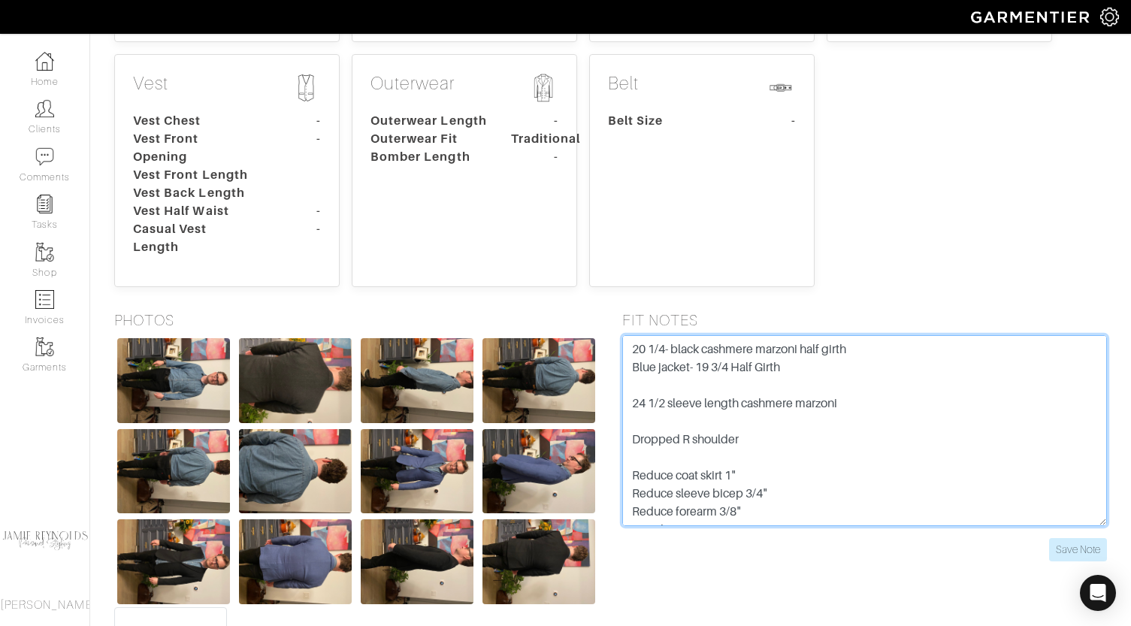
scroll to position [36, 0]
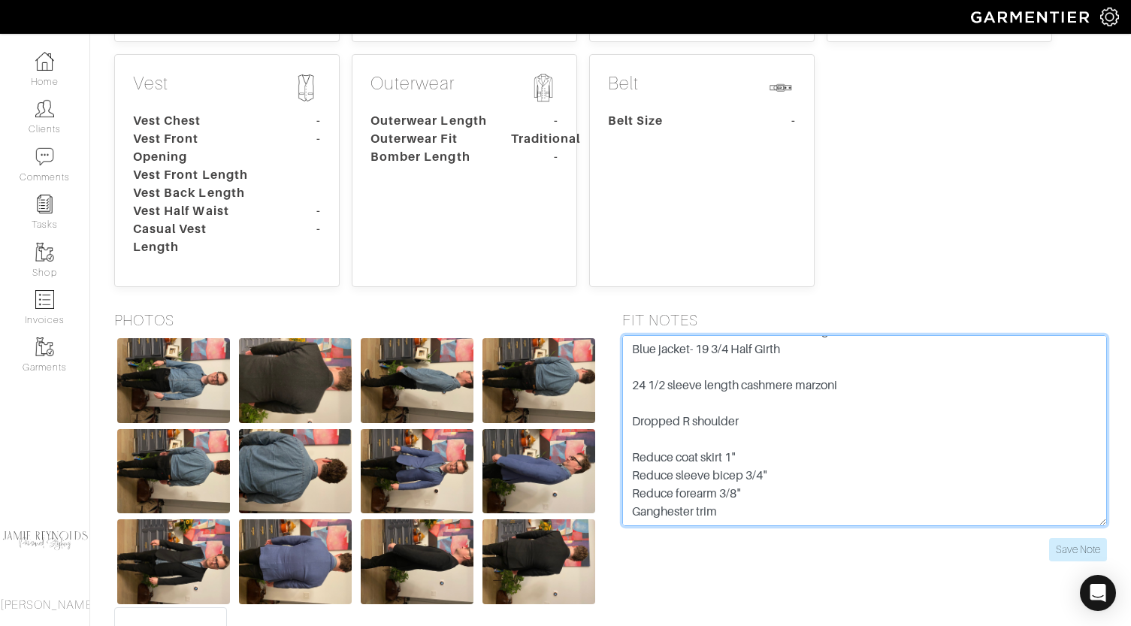
drag, startPoint x: 629, startPoint y: 271, endPoint x: 787, endPoint y: 505, distance: 282.1
click at [787, 505] on div "FIT NOTES 20 1/4- black cashmere marzoni half girth Blue jacket- 19 3/4 Half Gi…" at bounding box center [865, 515] width 508 height 409
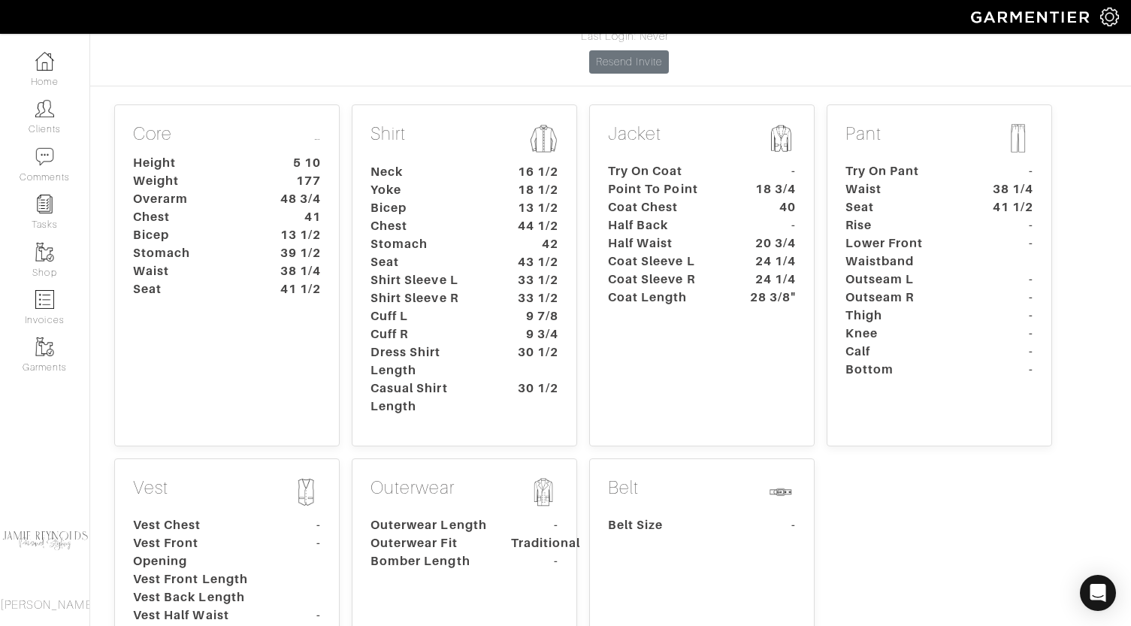
scroll to position [198, 0]
